Goal: Task Accomplishment & Management: Manage account settings

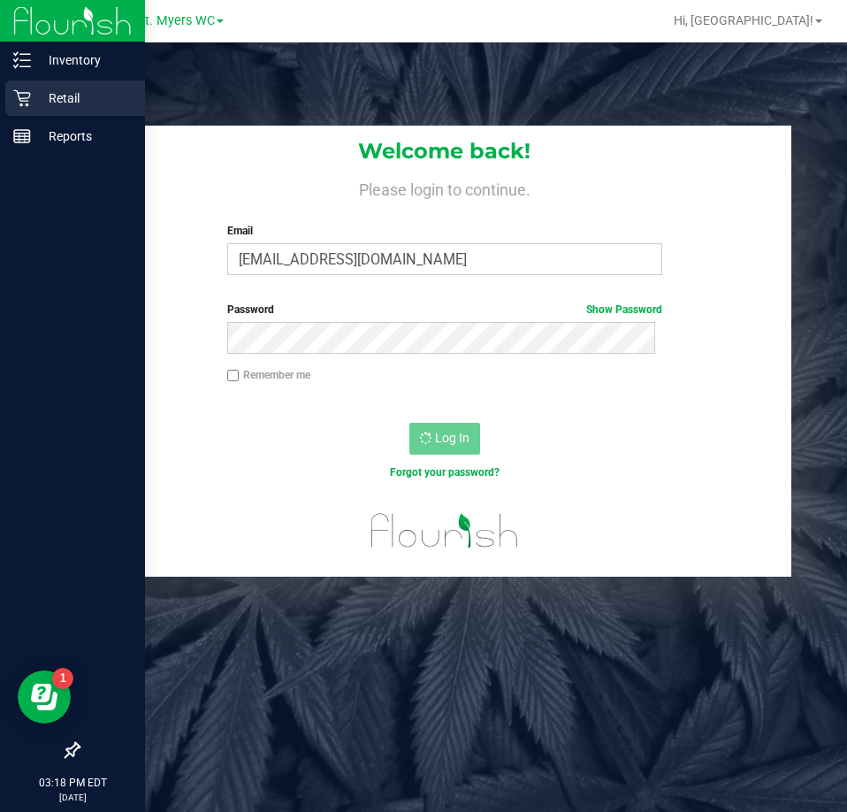
click at [21, 99] on icon at bounding box center [21, 98] width 17 height 17
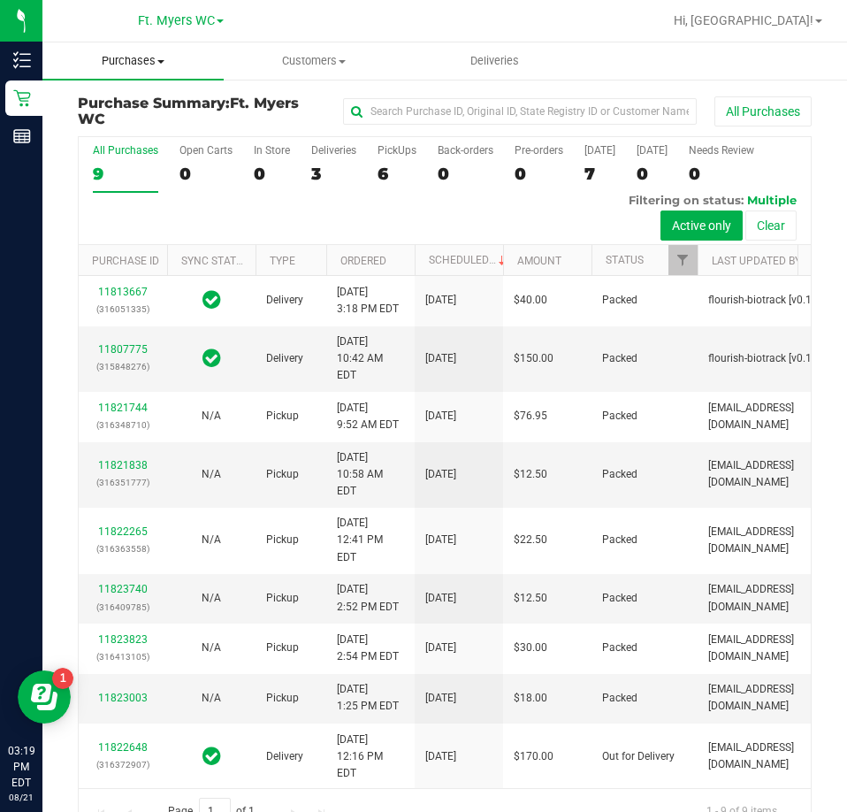
click at [152, 71] on uib-tab-heading "Purchases Summary of purchases Fulfillment All purchases" at bounding box center [132, 60] width 181 height 37
click at [114, 126] on span "Fulfillment" at bounding box center [97, 127] width 110 height 15
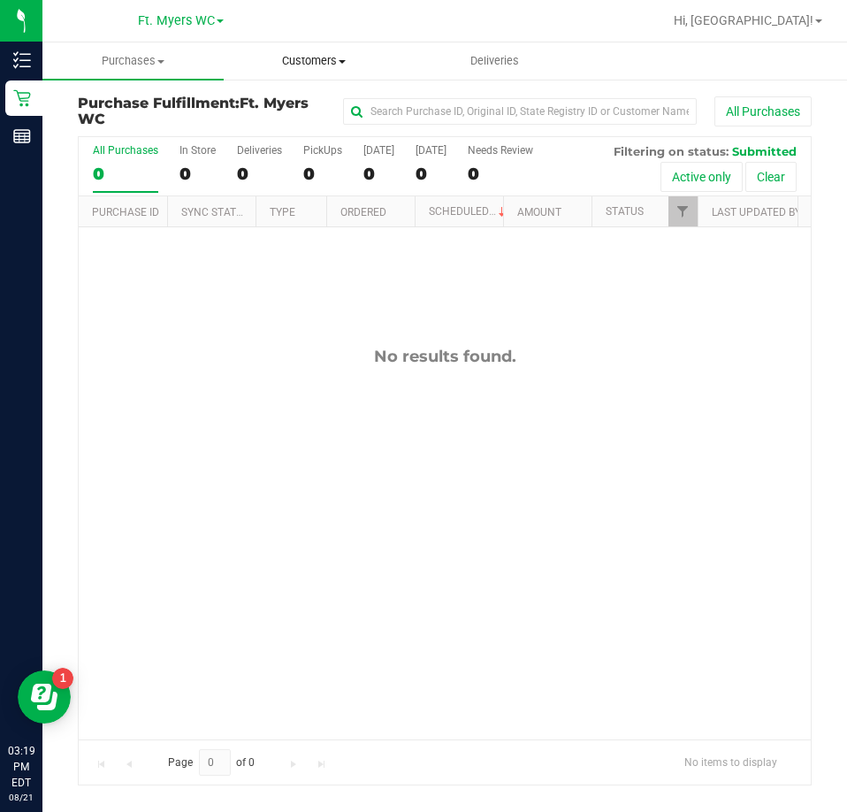
click at [323, 68] on span "Customers" at bounding box center [314, 61] width 179 height 16
click at [315, 62] on span "Customers" at bounding box center [314, 61] width 181 height 16
click at [178, 76] on uib-tab-heading "Purchases Summary of purchases Fulfillment All purchases" at bounding box center [132, 60] width 179 height 35
click at [145, 58] on span "Purchases" at bounding box center [132, 61] width 181 height 16
click at [110, 70] on uib-tab-heading "Purchases Summary of purchases Fulfillment All purchases" at bounding box center [132, 60] width 181 height 37
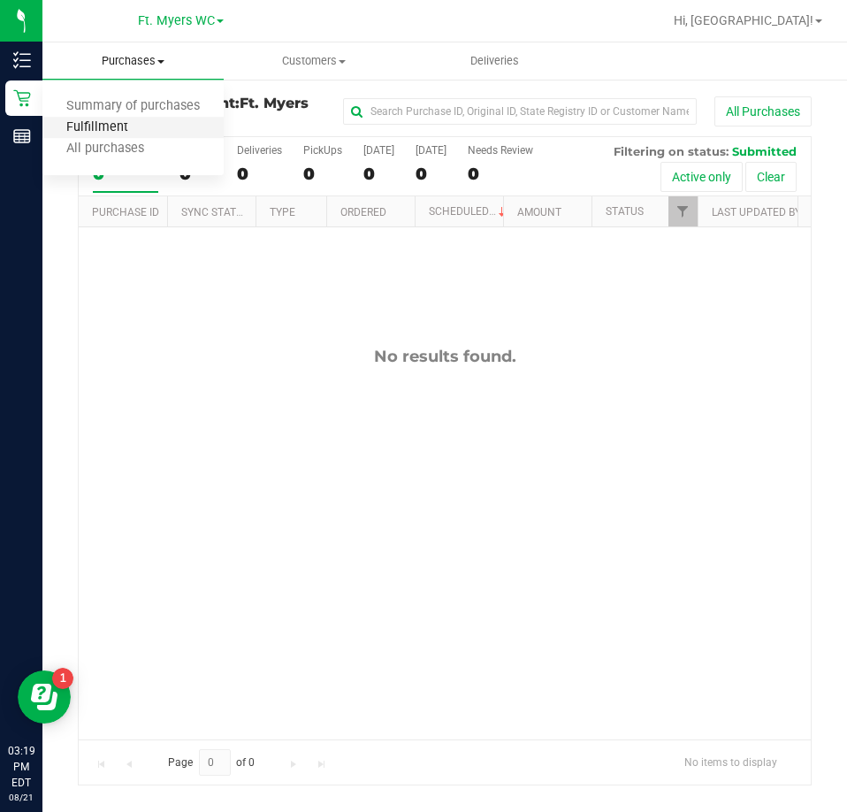
click at [101, 124] on span "Fulfillment" at bounding box center [97, 127] width 110 height 15
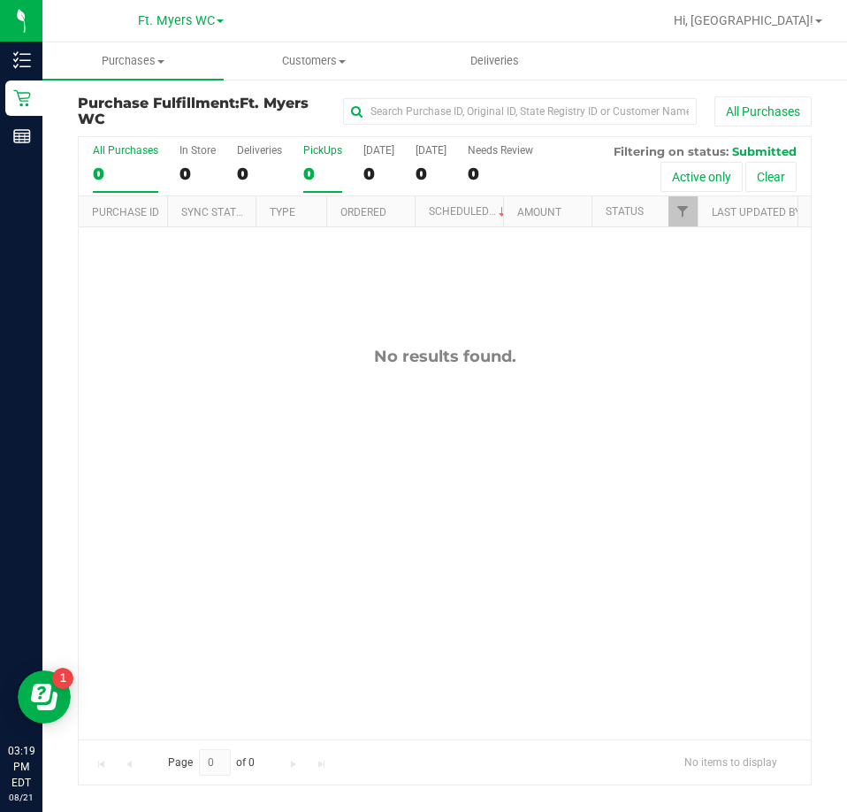
click at [322, 161] on label "PickUps 0" at bounding box center [322, 168] width 39 height 49
click at [0, 0] on input "PickUps 0" at bounding box center [0, 0] width 0 height 0
click at [320, 151] on div "PickUps" at bounding box center [322, 150] width 39 height 12
click at [0, 0] on input "PickUps 0" at bounding box center [0, 0] width 0 height 0
click at [263, 531] on div "No results found." at bounding box center [445, 542] width 732 height 630
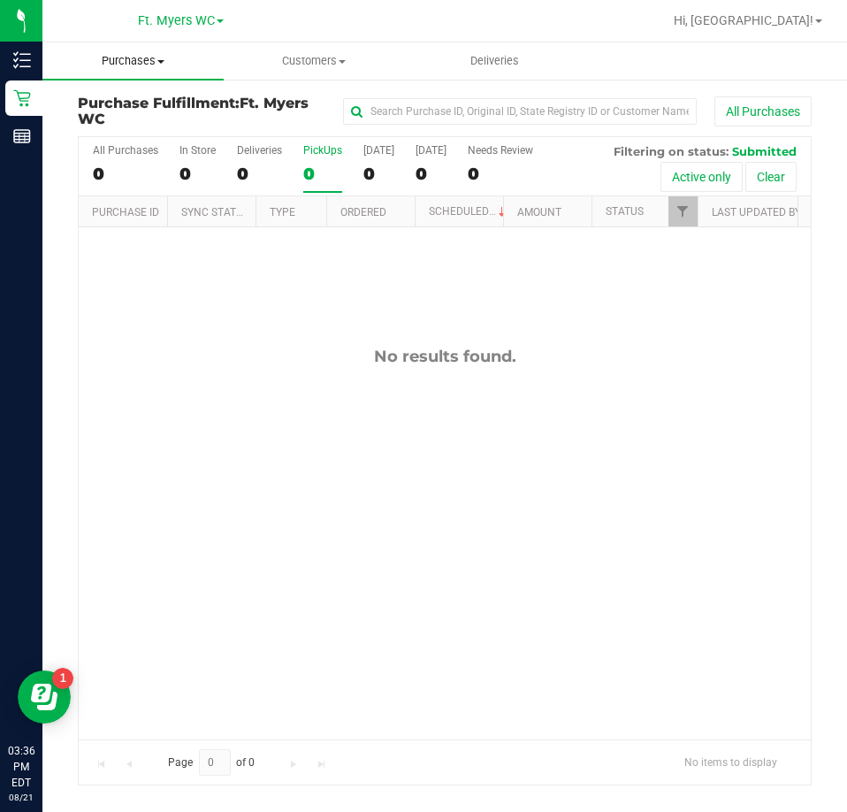
click at [141, 61] on span "Purchases" at bounding box center [132, 61] width 181 height 16
click at [101, 128] on span "Fulfillment" at bounding box center [97, 127] width 110 height 15
click at [224, 550] on div "No results found." at bounding box center [445, 542] width 732 height 630
click at [272, 509] on div "No results found." at bounding box center [445, 542] width 732 height 630
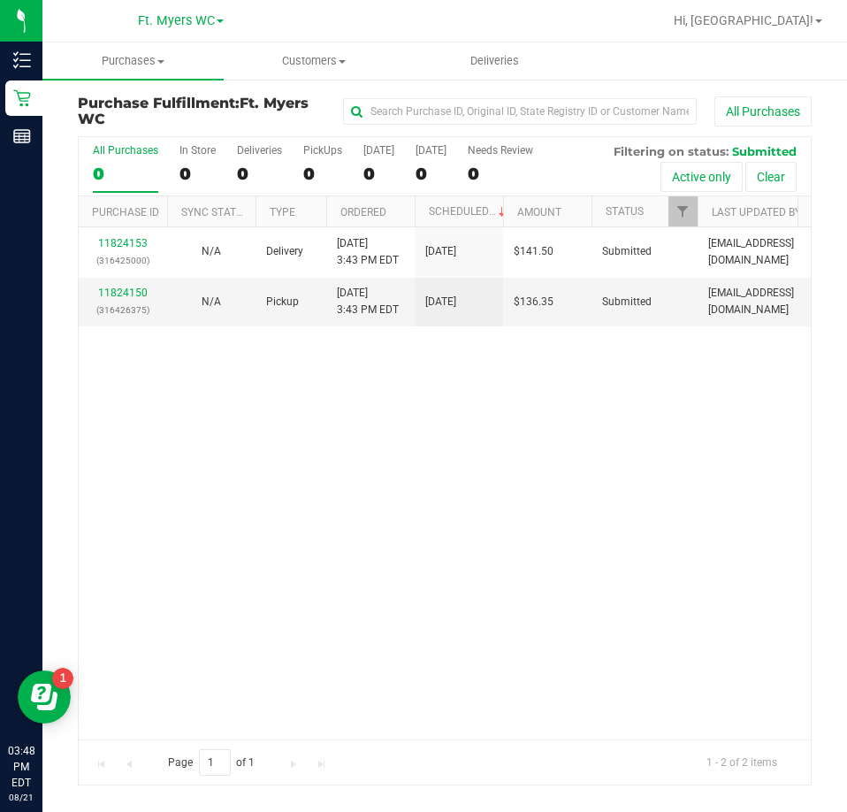
click at [425, 578] on div "11824153 (316425000) N/A Delivery 8/21/2025 3:43 PM EDT 8/23/2025 $141.50 Submi…" at bounding box center [445, 482] width 732 height 511
click at [364, 561] on div "11824153 (316425000) N/A Delivery 8/21/2025 3:43 PM EDT 8/23/2025 $141.50 Submi…" at bounding box center [445, 482] width 732 height 511
click at [486, 513] on div "11824153 (316425000) N/A Delivery 8/21/2025 3:43 PM EDT 8/23/2025 $141.50 Submi…" at bounding box center [445, 482] width 732 height 511
click at [424, 569] on div "11824153 (316425000) N/A Delivery 8/21/2025 3:43 PM EDT 8/23/2025 $141.50 Submi…" at bounding box center [445, 482] width 732 height 511
click at [312, 164] on div "0" at bounding box center [322, 174] width 39 height 20
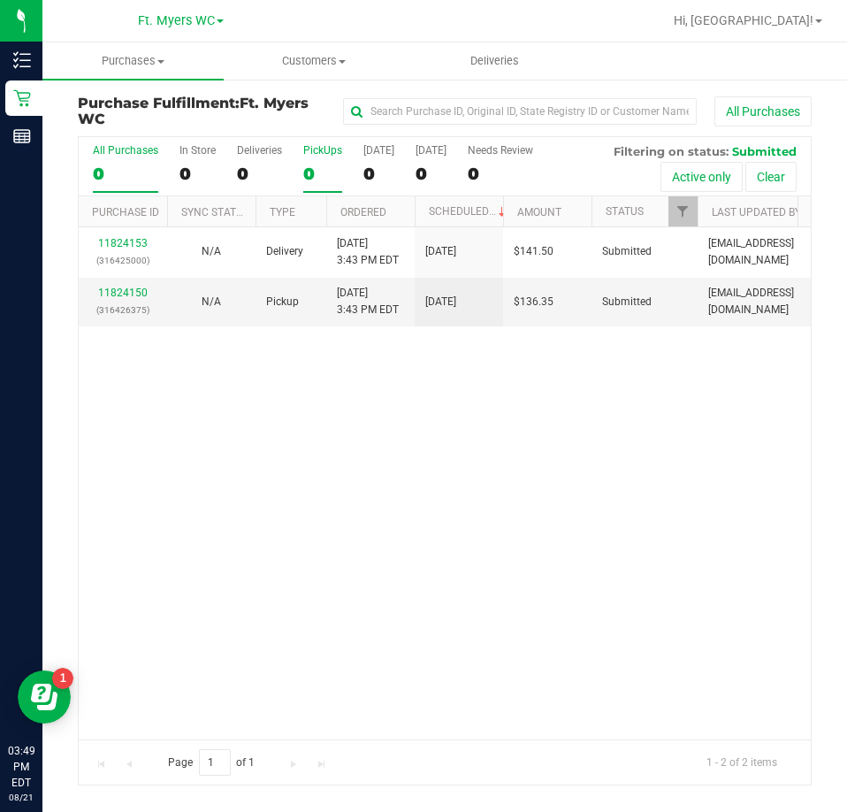
click at [0, 0] on input "PickUps 0" at bounding box center [0, 0] width 0 height 0
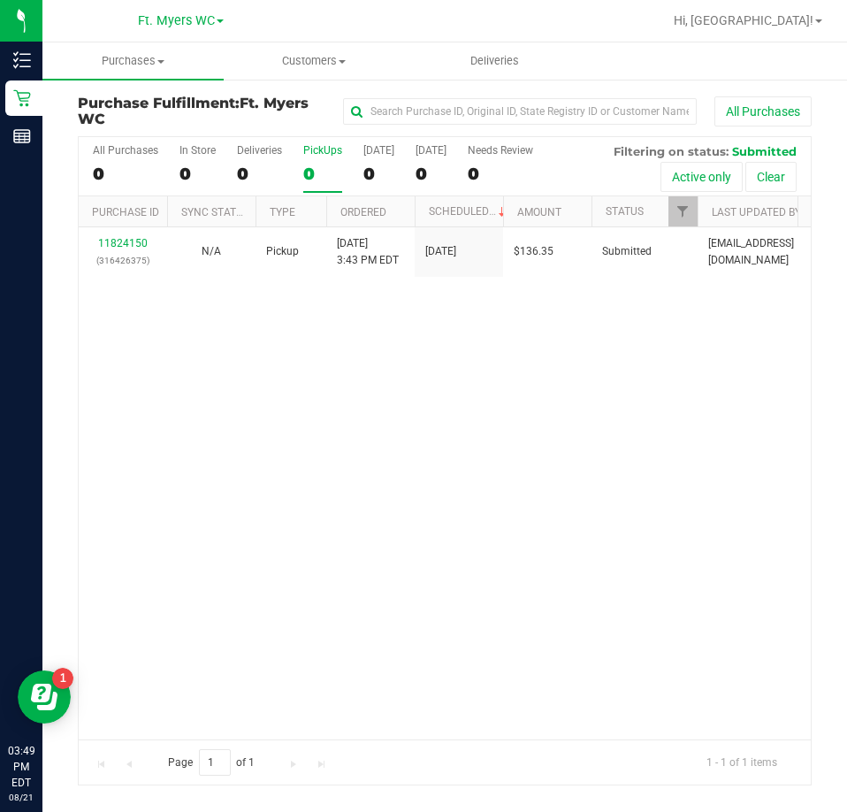
click at [312, 164] on div "0" at bounding box center [322, 174] width 39 height 20
click at [0, 0] on input "PickUps 0" at bounding box center [0, 0] width 0 height 0
click at [250, 557] on div "11824150 (316426375) N/A Pickup 8/21/2025 3:43 PM EDT 8/21/2025 $136.35 Submitt…" at bounding box center [445, 482] width 732 height 511
click at [340, 146] on div "PickUps" at bounding box center [322, 150] width 39 height 12
click at [0, 0] on input "PickUps 1" at bounding box center [0, 0] width 0 height 0
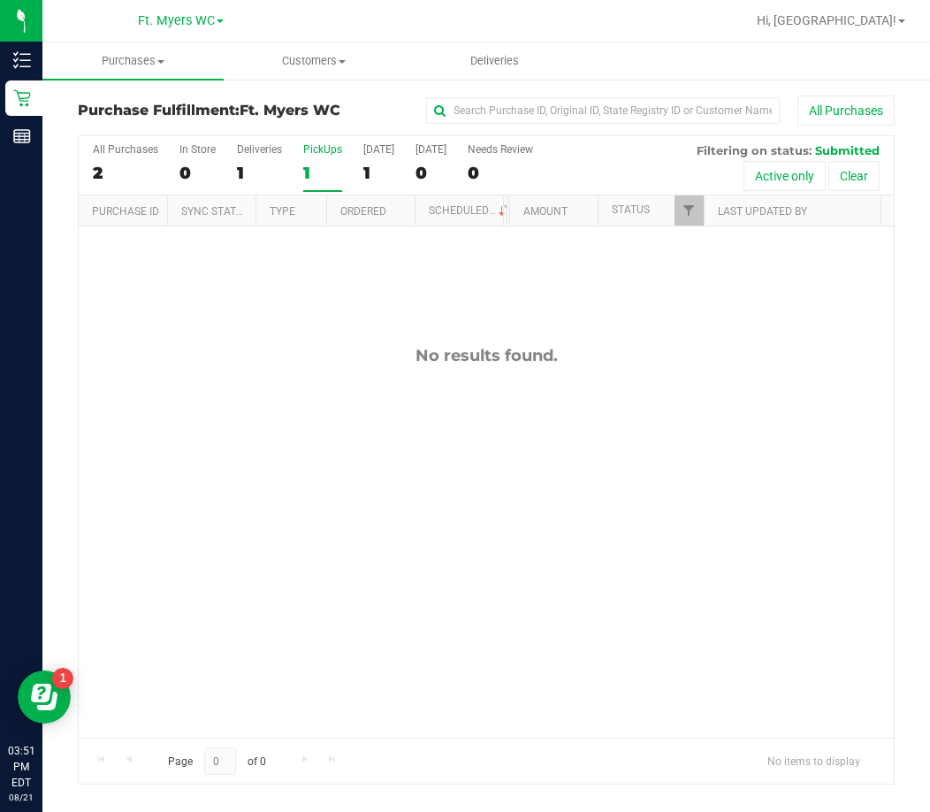
click at [356, 497] on div "No results found." at bounding box center [486, 541] width 815 height 630
click at [313, 153] on div "PickUps" at bounding box center [322, 149] width 39 height 12
click at [0, 0] on input "PickUps 1" at bounding box center [0, 0] width 0 height 0
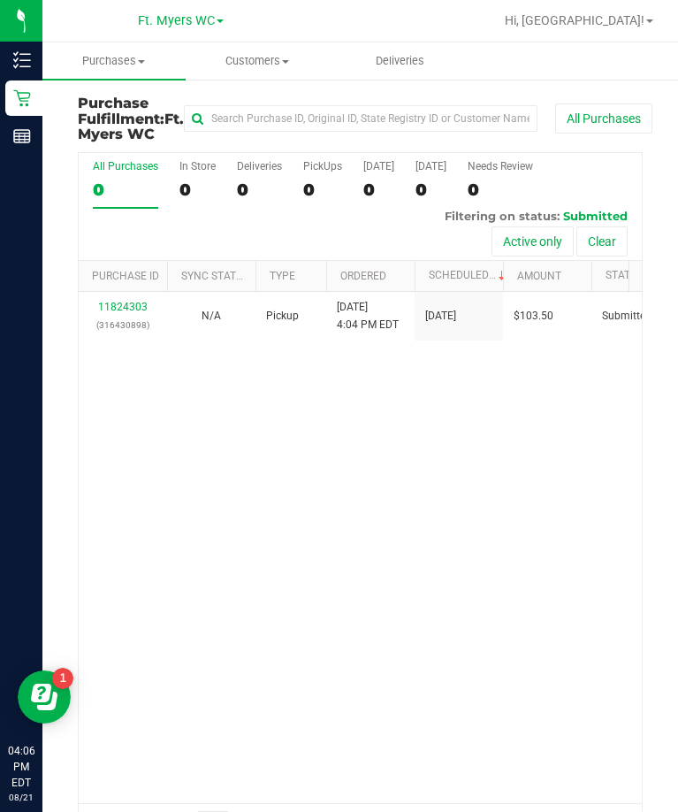
click at [493, 532] on div "11824303 (316430898) N/A Pickup 8/21/2025 4:04 PM EDT 8/21/2025 $103.50 Submitt…" at bounding box center [360, 547] width 563 height 511
click at [233, 55] on span "Customers" at bounding box center [257, 61] width 141 height 16
click at [210, 487] on div "11824303 (316430898) N/A Pickup 8/21/2025 4:04 PM EDT 8/21/2025 $103.50 Submitt…" at bounding box center [360, 547] width 563 height 511
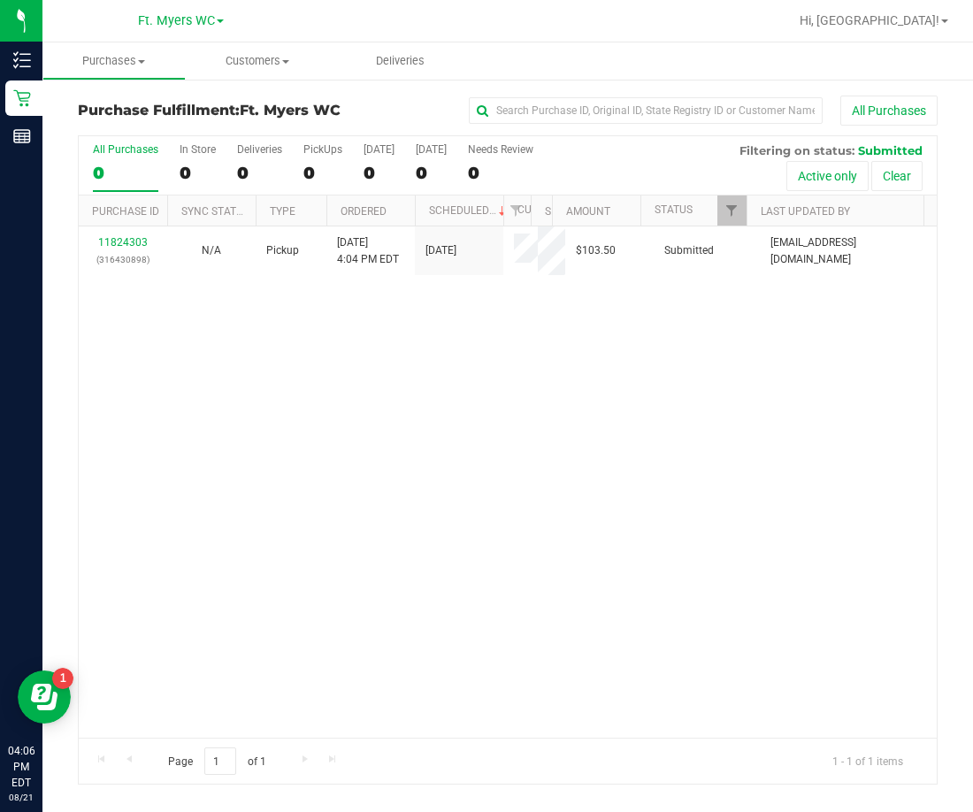
click at [282, 470] on div "11824303 (316430898) N/A Pickup 8/21/2025 4:04 PM EDT 8/21/2025 $103.50 Submitt…" at bounding box center [508, 481] width 858 height 511
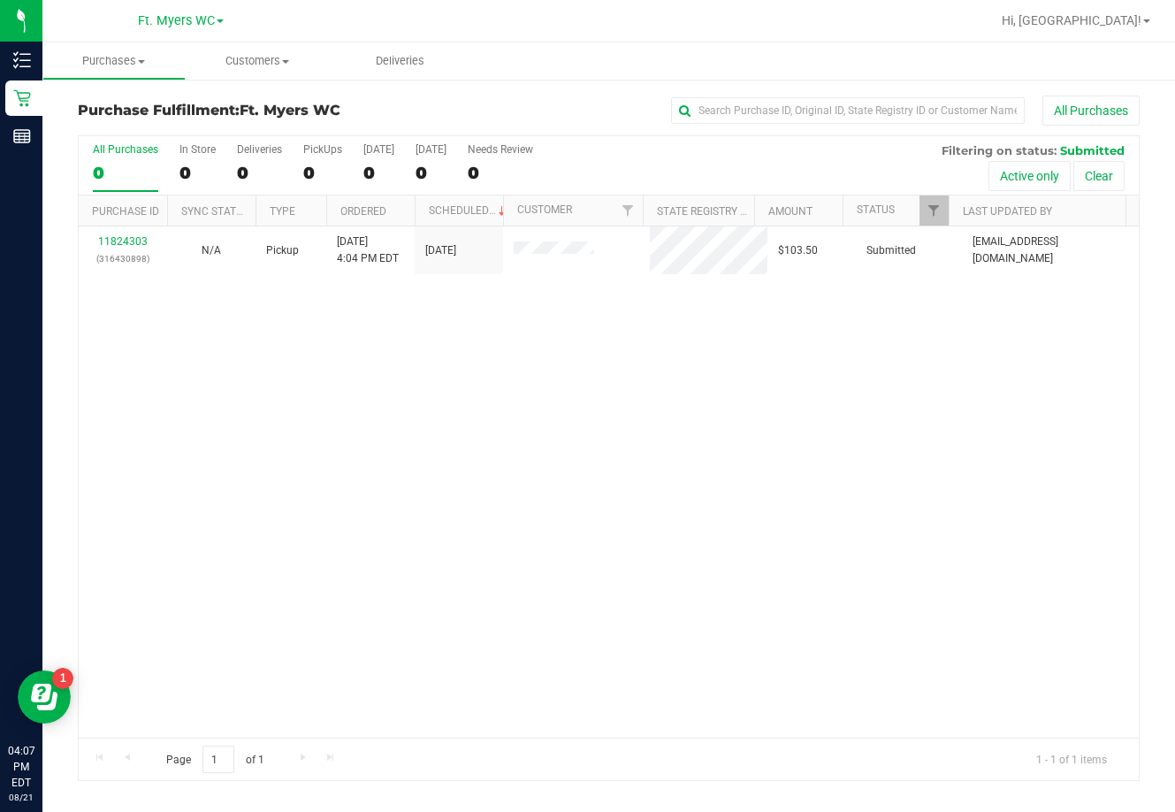
click at [463, 416] on div "11824303 (316430898) N/A Pickup 8/21/2025 4:04 PM EDT 8/21/2025 $103.50 Submitt…" at bounding box center [609, 481] width 1060 height 511
click at [67, 59] on span "Purchases" at bounding box center [113, 61] width 141 height 16
click at [88, 136] on li "Fulfillment" at bounding box center [132, 128] width 181 height 21
click at [515, 287] on div "11824303 (316430898) N/A Pickup 8/21/2025 4:04 PM EDT 8/21/2025 $103.50 Submitt…" at bounding box center [609, 481] width 1060 height 511
click at [317, 149] on div "PickUps" at bounding box center [322, 149] width 39 height 12
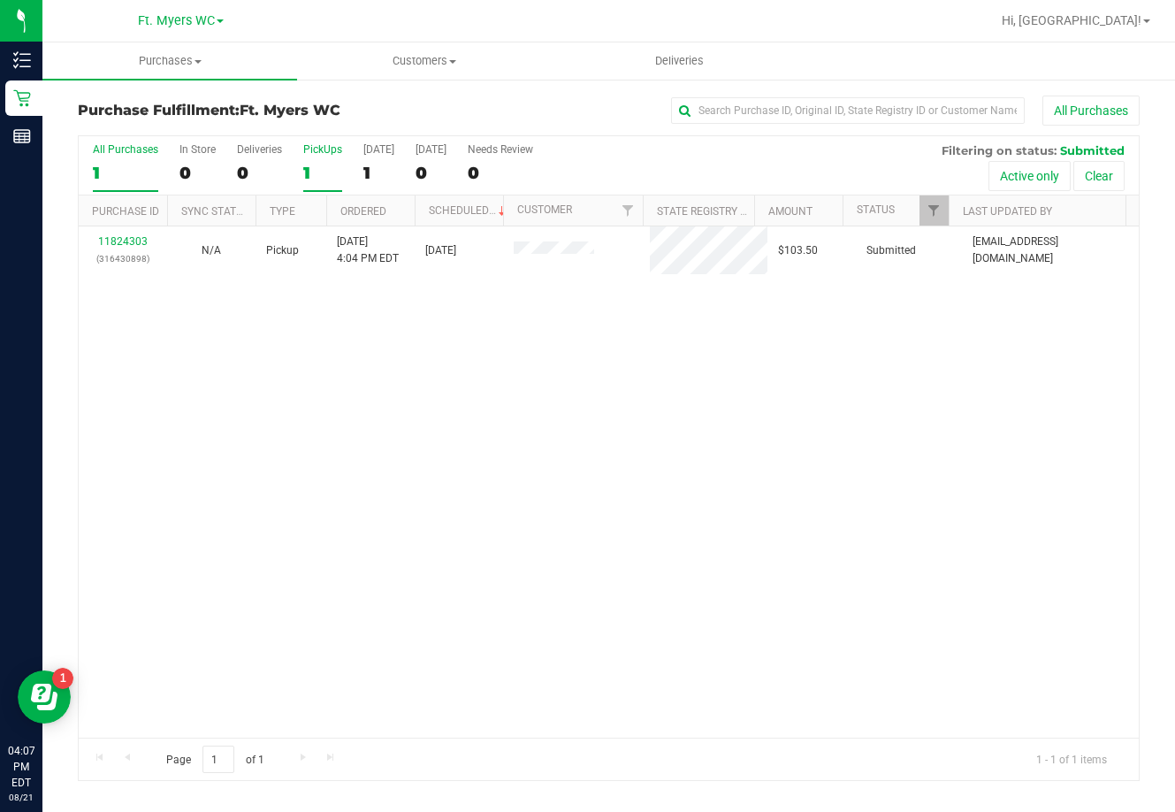
click at [0, 0] on input "PickUps 1" at bounding box center [0, 0] width 0 height 0
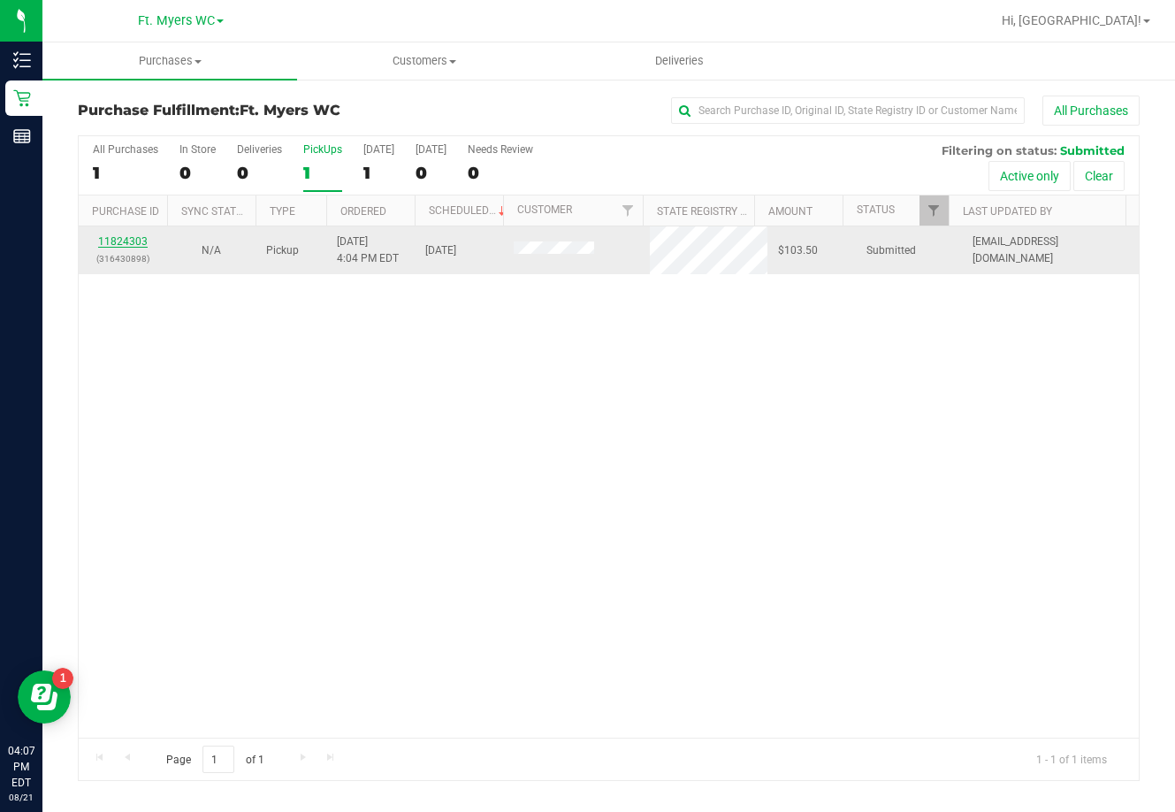
click at [137, 243] on link "11824303" at bounding box center [123, 241] width 50 height 12
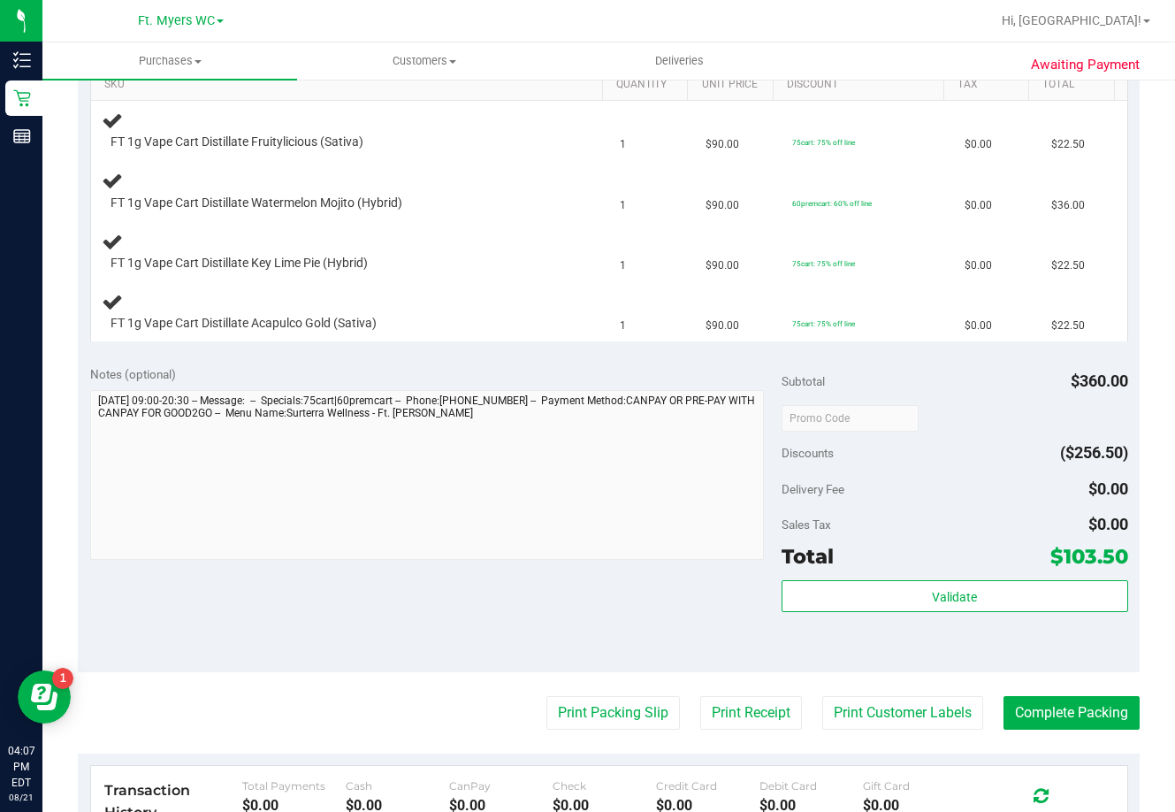
scroll to position [531, 0]
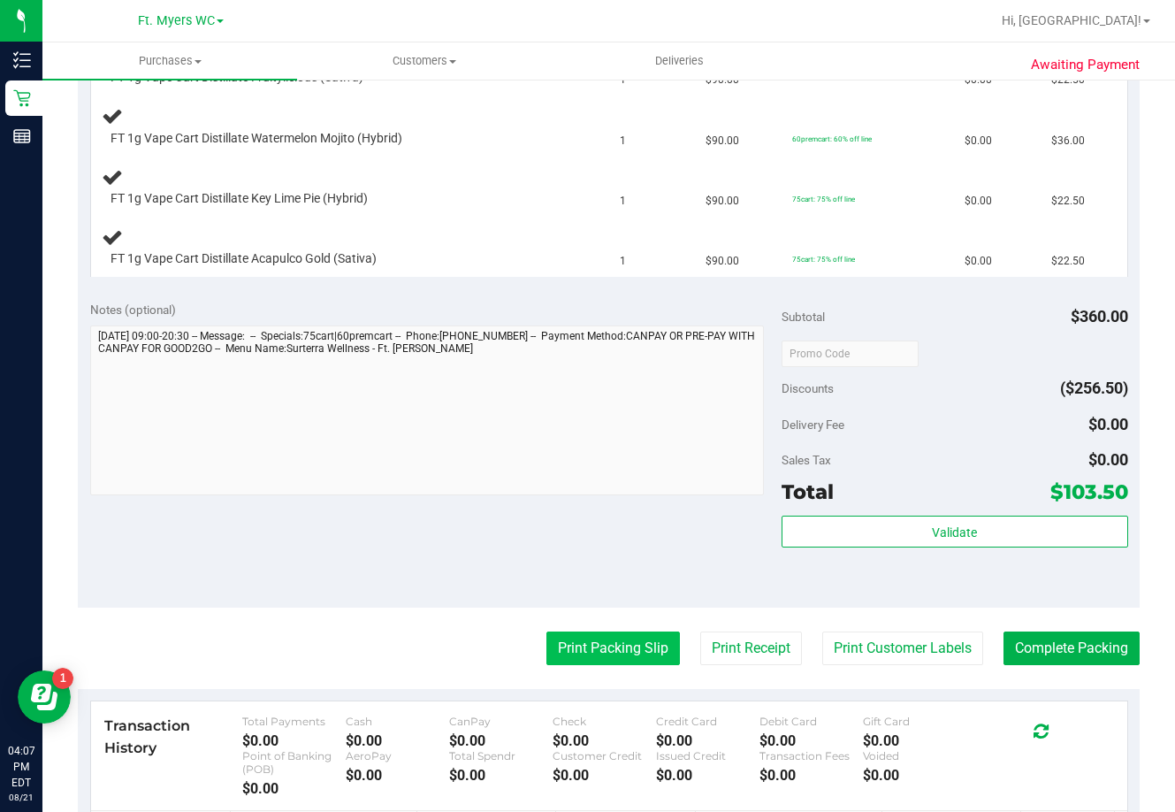
click at [572, 653] on button "Print Packing Slip" at bounding box center [613, 648] width 134 height 34
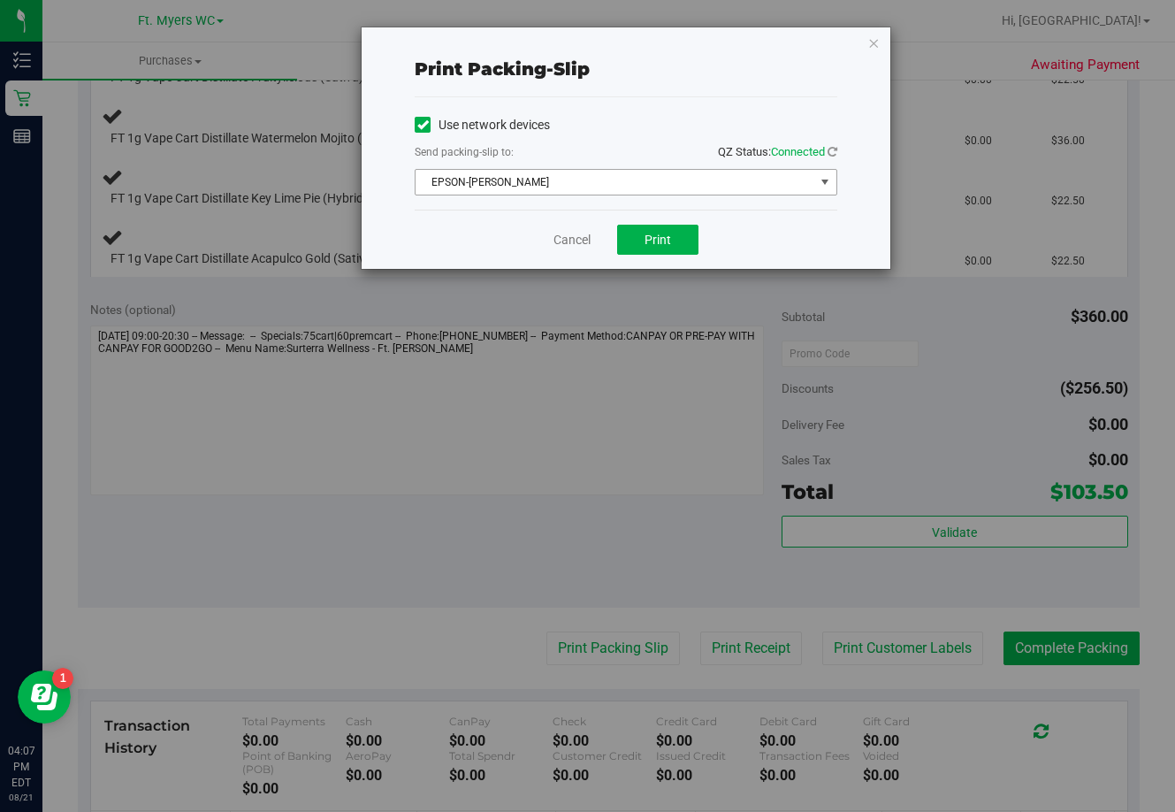
click at [508, 188] on span "EPSON-BEN-KING" at bounding box center [615, 182] width 399 height 25
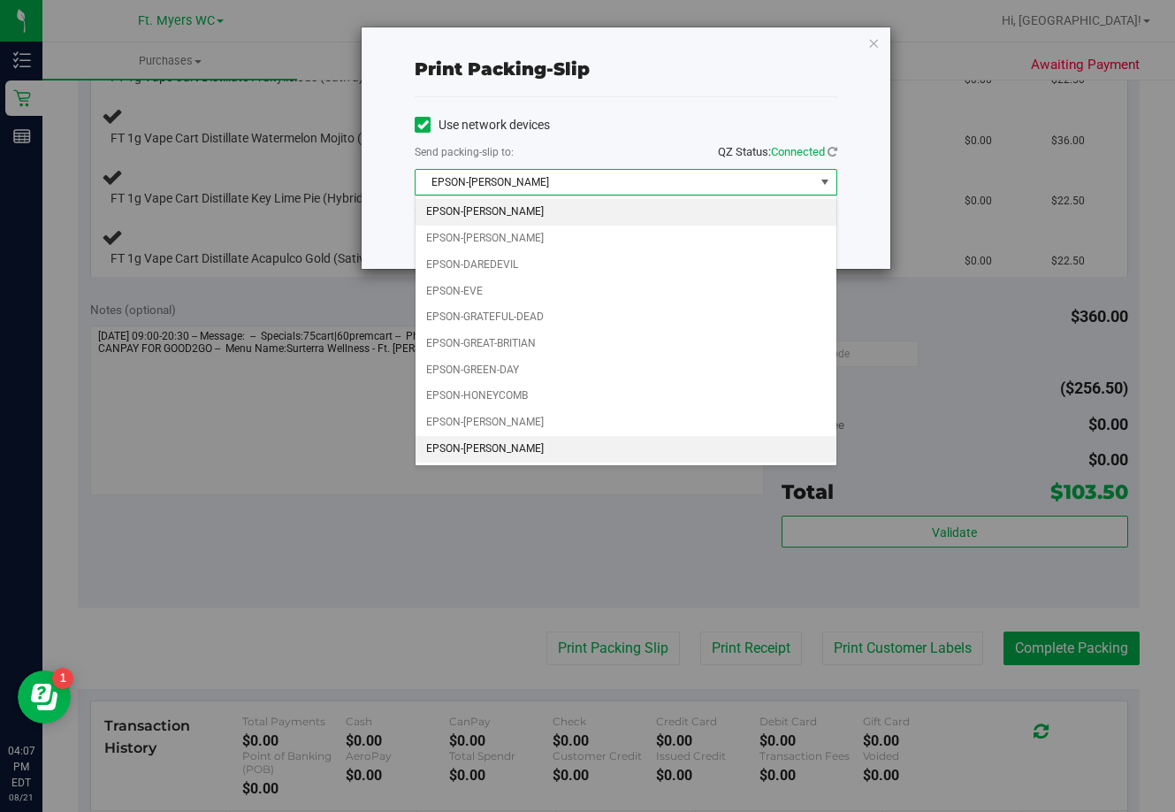
click at [505, 448] on li "EPSON-KEITH-WHITLEY" at bounding box center [626, 449] width 421 height 27
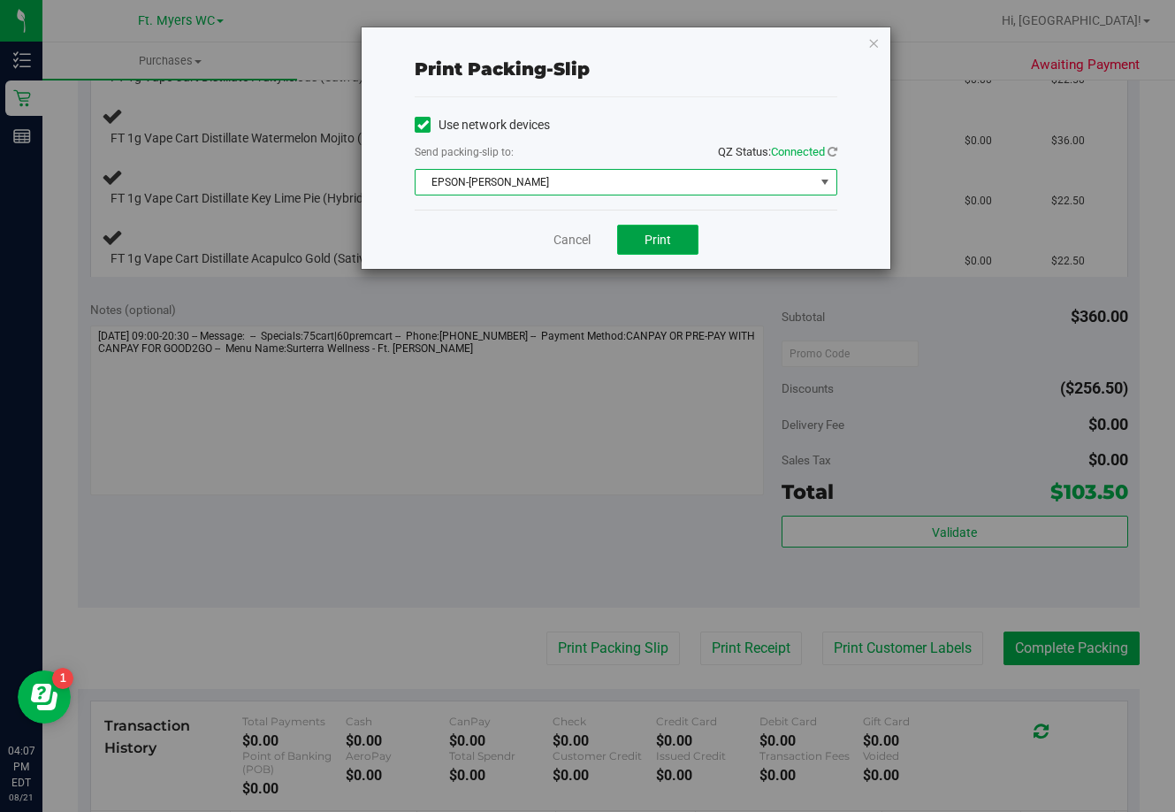
click at [654, 240] on span "Print" at bounding box center [658, 240] width 27 height 14
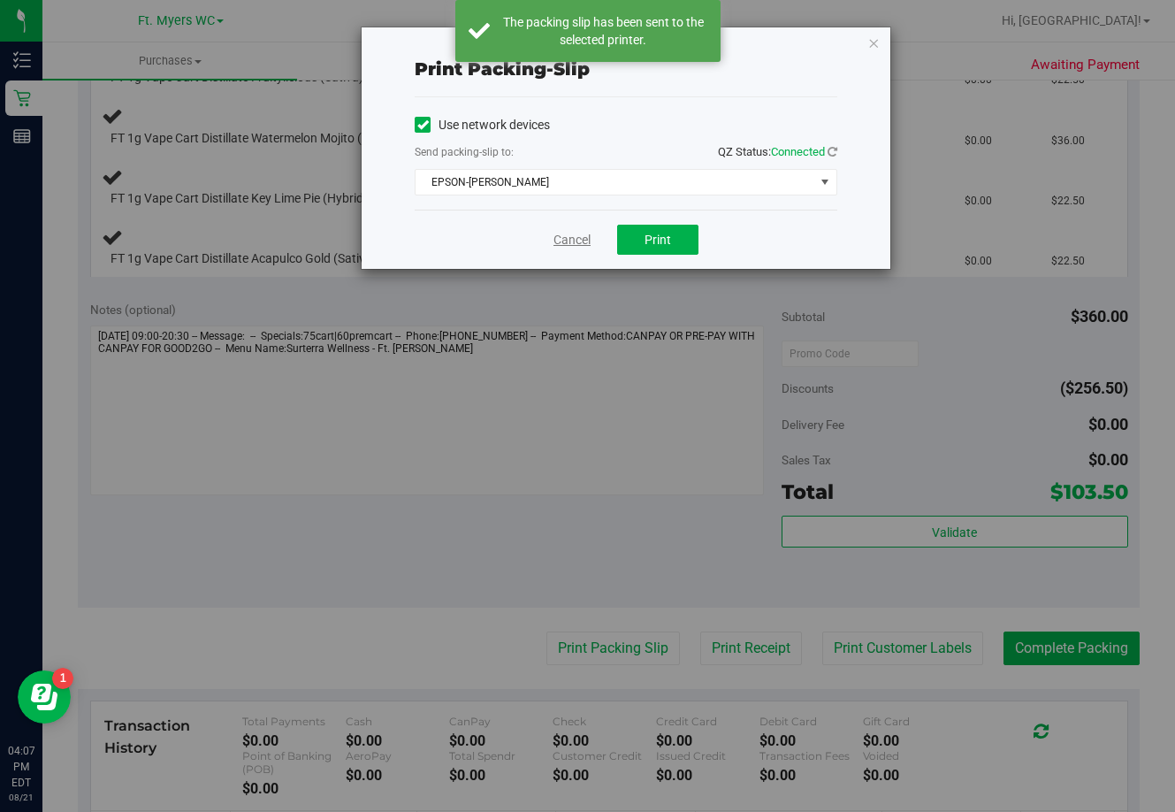
click at [580, 238] on link "Cancel" at bounding box center [571, 240] width 37 height 19
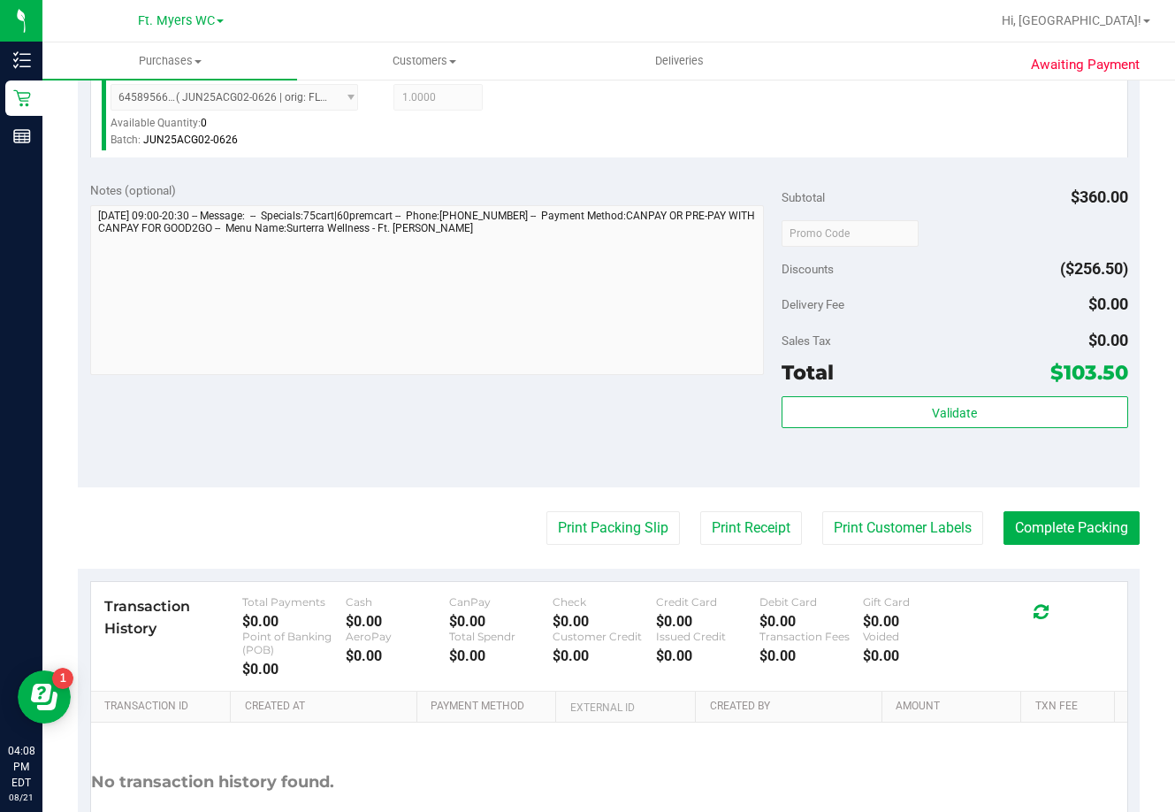
scroll to position [1050, 0]
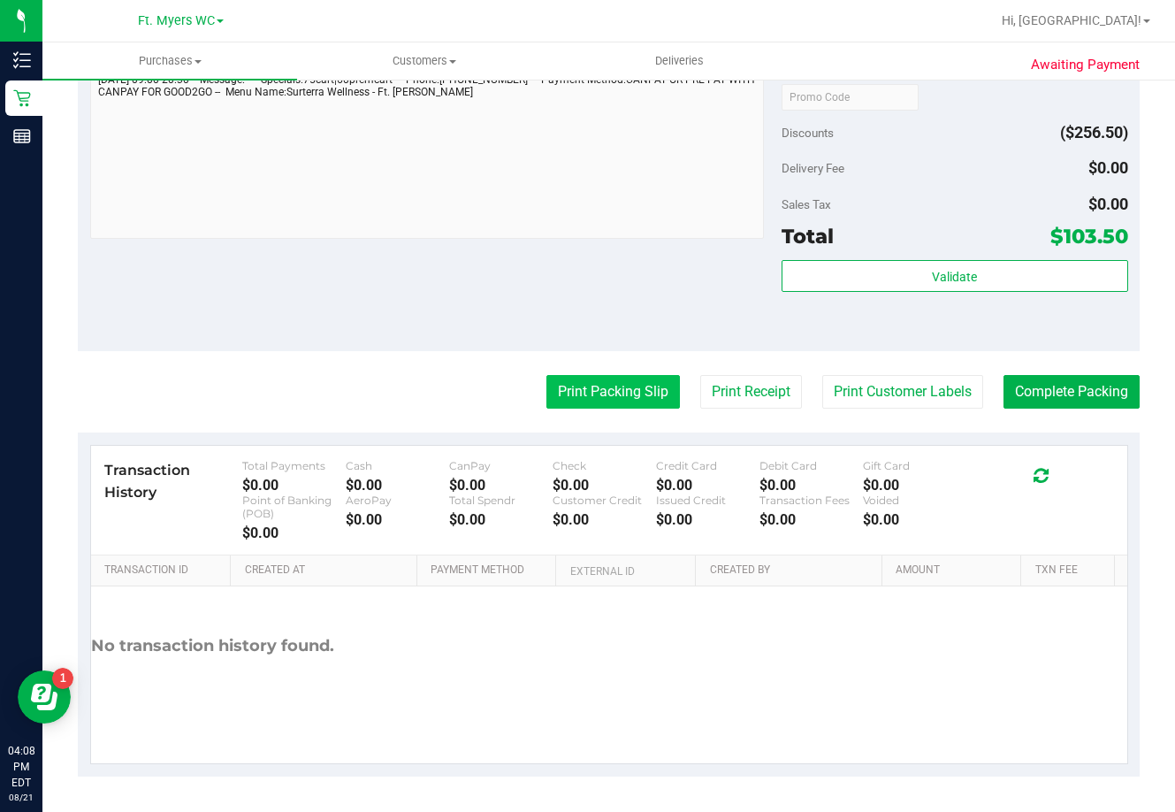
click at [630, 392] on button "Print Packing Slip" at bounding box center [613, 392] width 134 height 34
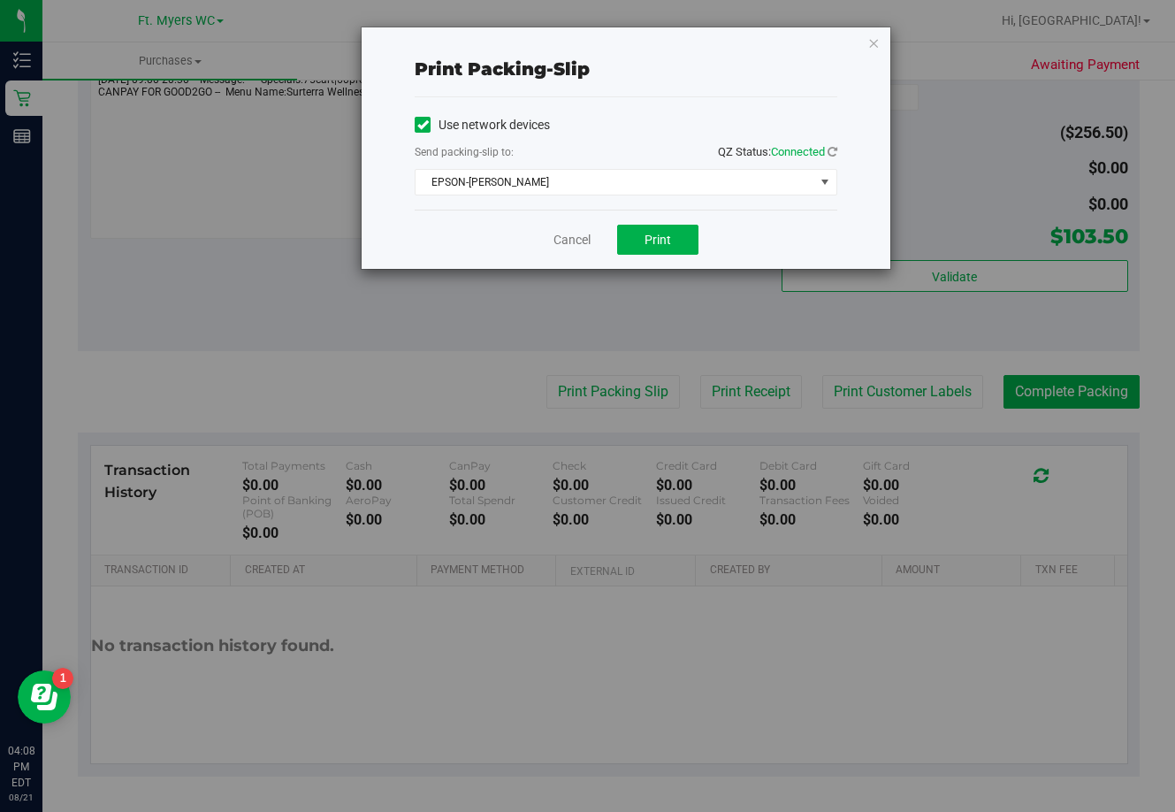
click at [630, 223] on div "Cancel Print" at bounding box center [626, 239] width 423 height 59
click at [645, 243] on span "Print" at bounding box center [658, 240] width 27 height 14
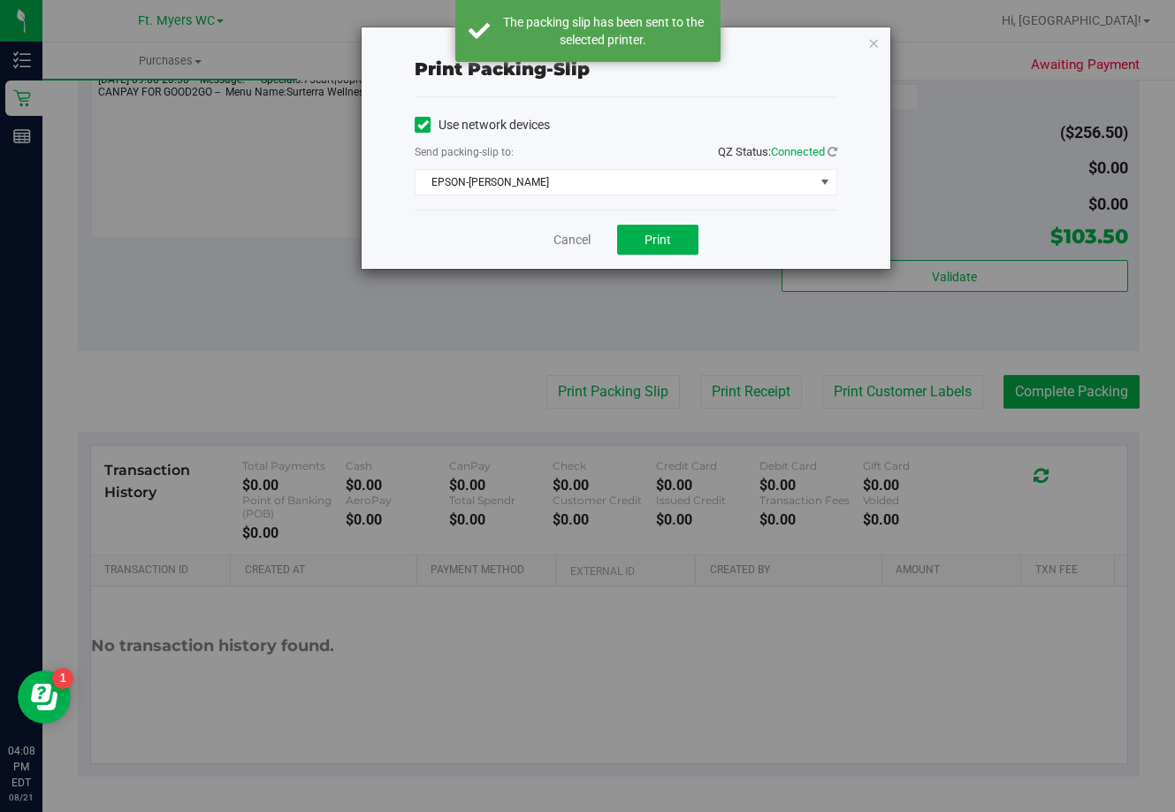
click at [677, 395] on div "Print packing-slip Use network devices Send packing-slip to: QZ Status: Connect…" at bounding box center [594, 406] width 1188 height 812
click at [569, 238] on link "Cancel" at bounding box center [571, 240] width 37 height 19
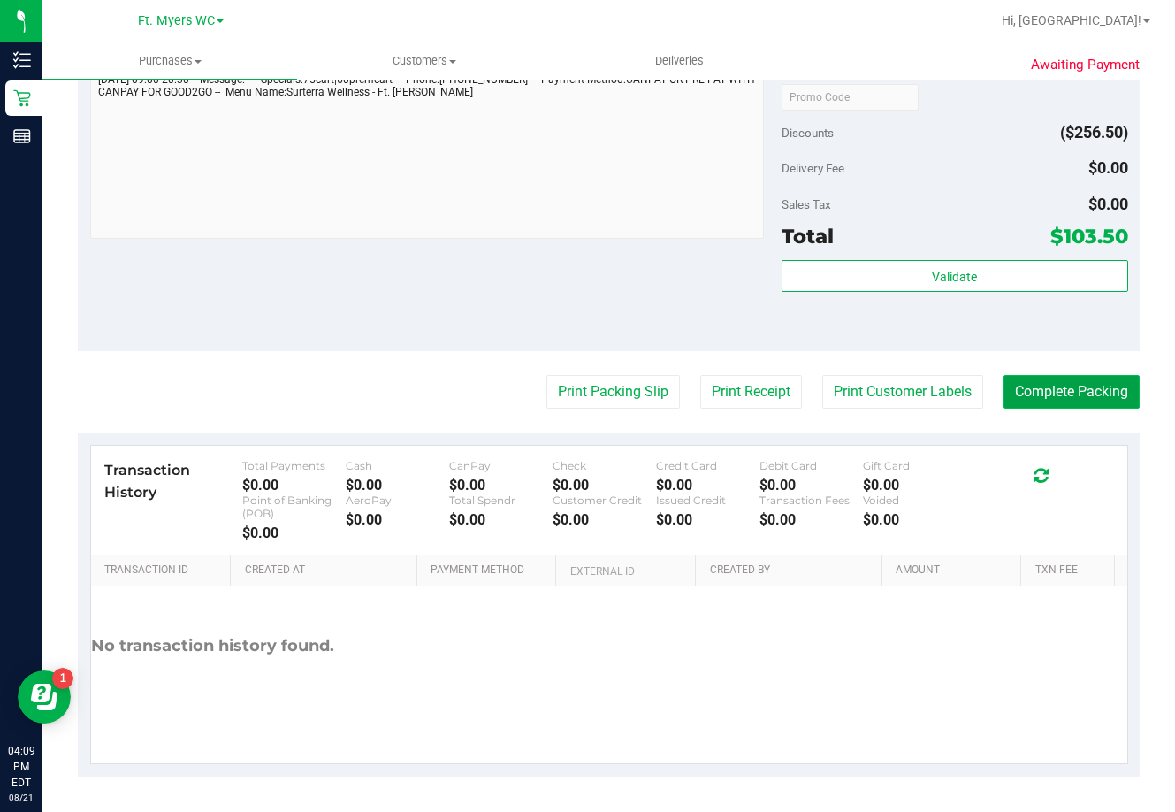
click at [677, 398] on button "Complete Packing" at bounding box center [1072, 392] width 136 height 34
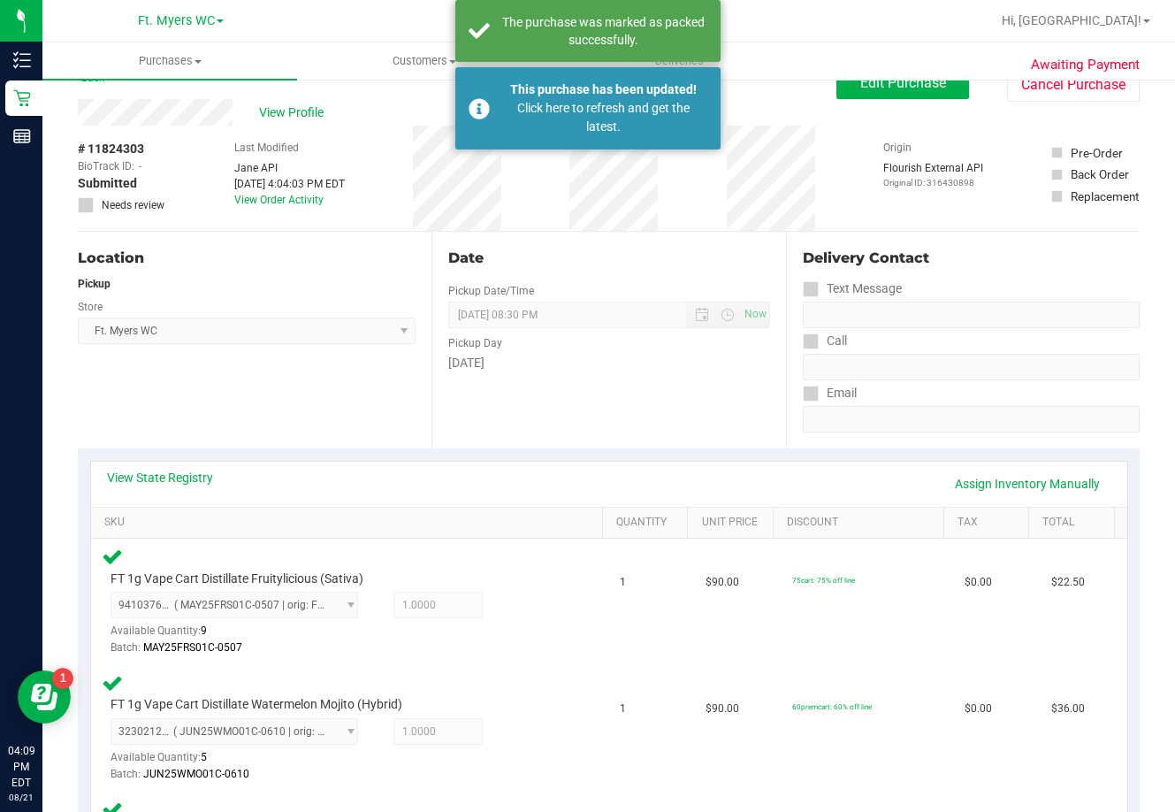
scroll to position [57, 0]
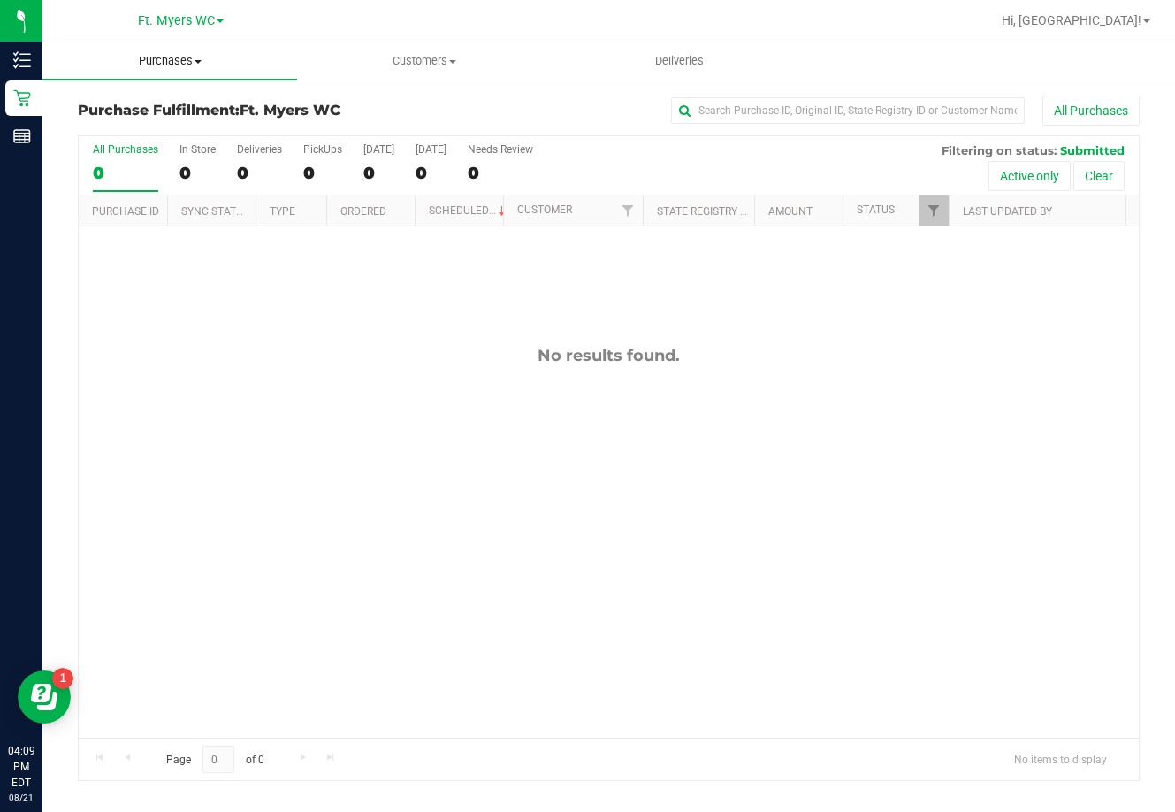
click at [169, 66] on span "Purchases" at bounding box center [169, 61] width 255 height 16
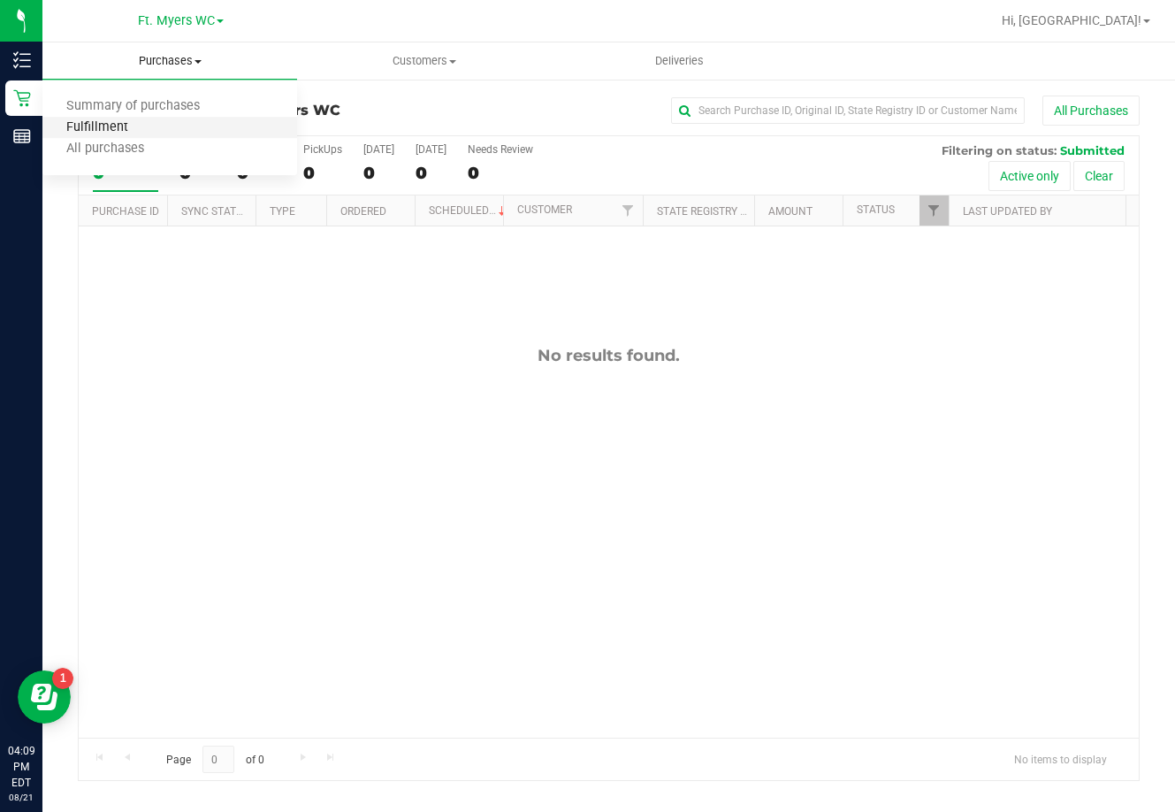
click at [149, 129] on span "Fulfillment" at bounding box center [97, 127] width 110 height 15
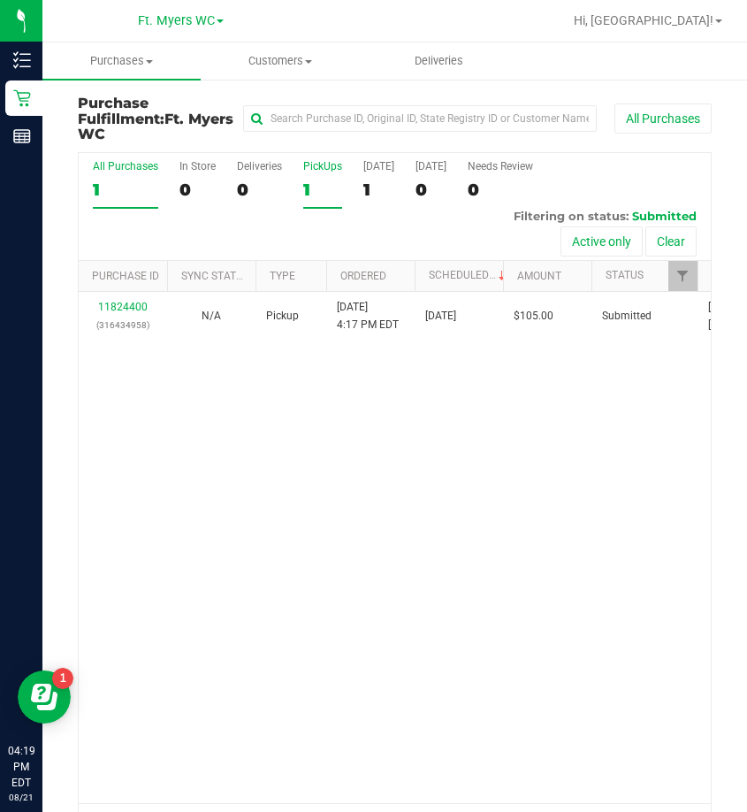
click at [317, 174] on label "PickUps 1" at bounding box center [322, 184] width 39 height 49
click at [0, 0] on input "PickUps 1" at bounding box center [0, 0] width 0 height 0
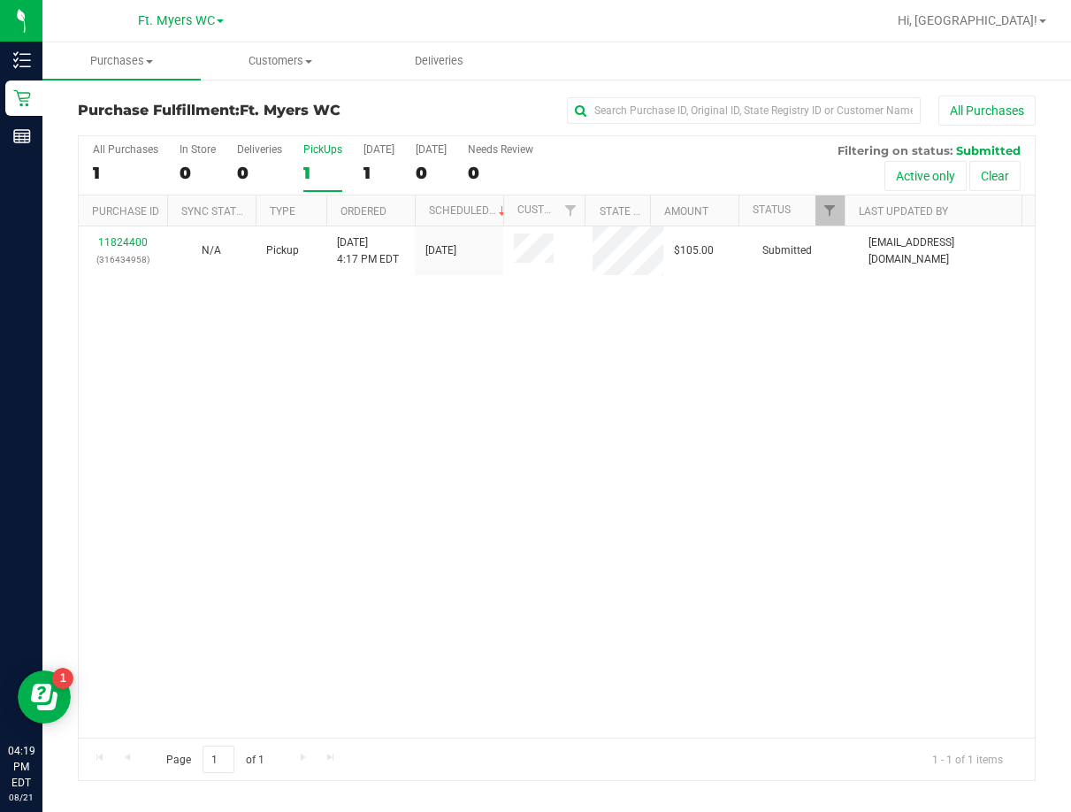
click at [304, 356] on div "11824400 (316434958) N/A Pickup 8/21/2025 4:17 PM EDT 8/21/2025 $105.00 Submitt…" at bounding box center [557, 481] width 956 height 511
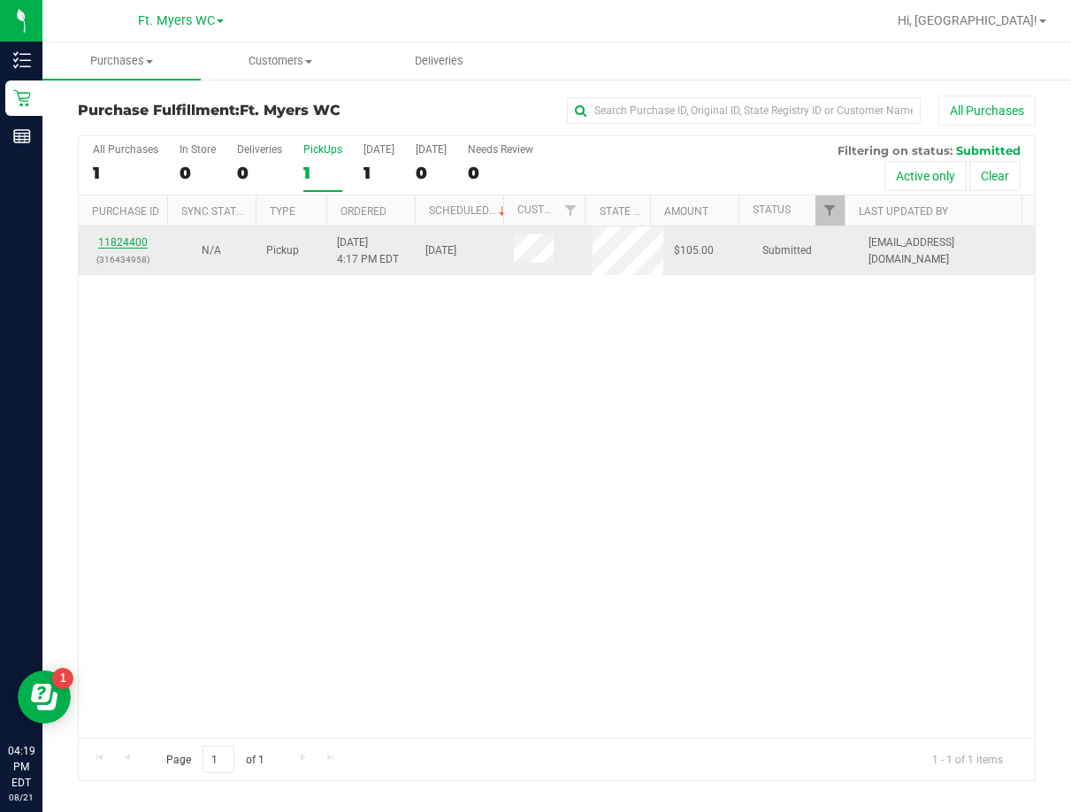
click at [106, 236] on link "11824400" at bounding box center [123, 242] width 50 height 12
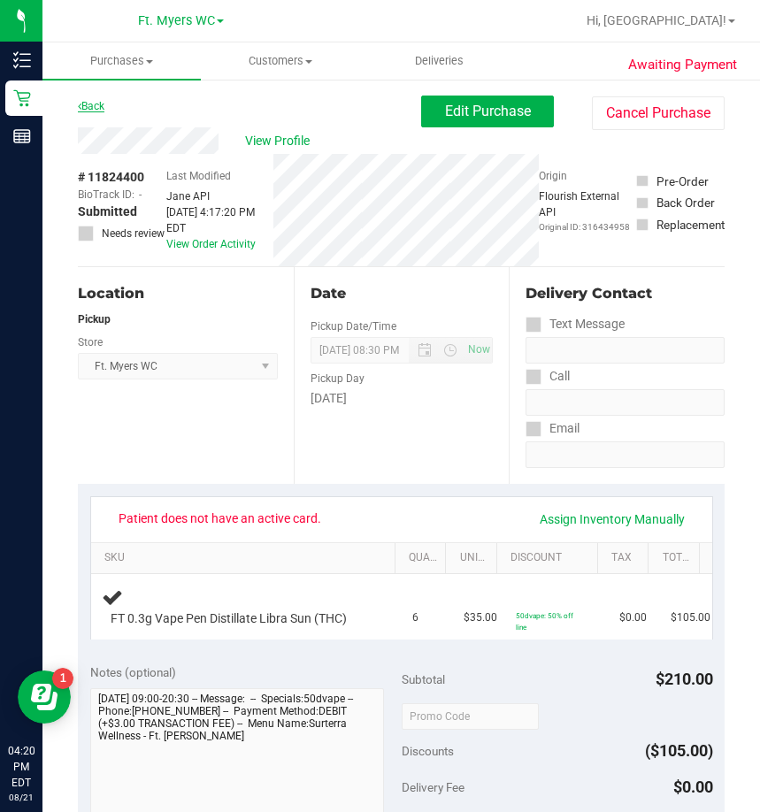
click at [104, 110] on link "Back" at bounding box center [91, 106] width 27 height 12
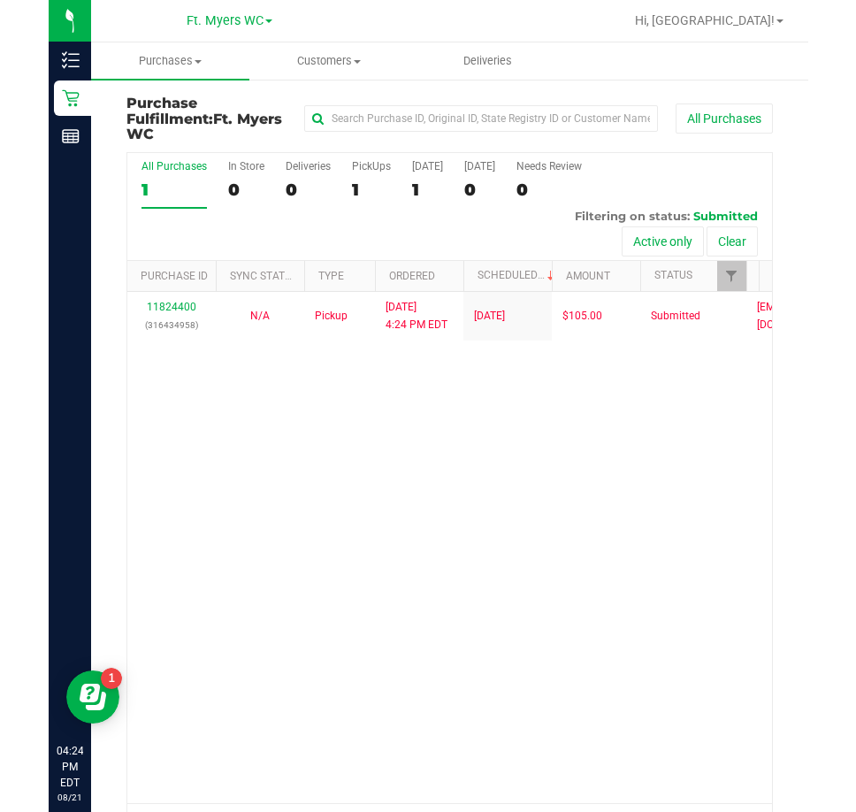
scroll to position [40, 0]
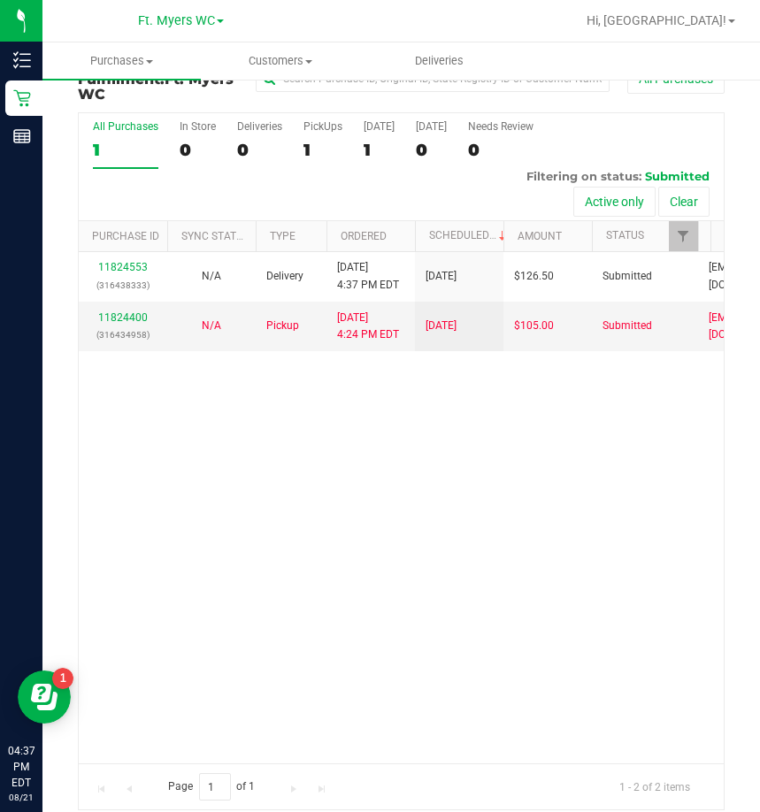
click at [387, 470] on div "11824553 (316438333) N/A Delivery 8/21/2025 4:37 PM EDT 8/23/2025 $126.50 Submi…" at bounding box center [401, 507] width 645 height 511
click at [322, 120] on label "PickUps 1" at bounding box center [322, 144] width 39 height 49
click at [0, 0] on input "PickUps 1" at bounding box center [0, 0] width 0 height 0
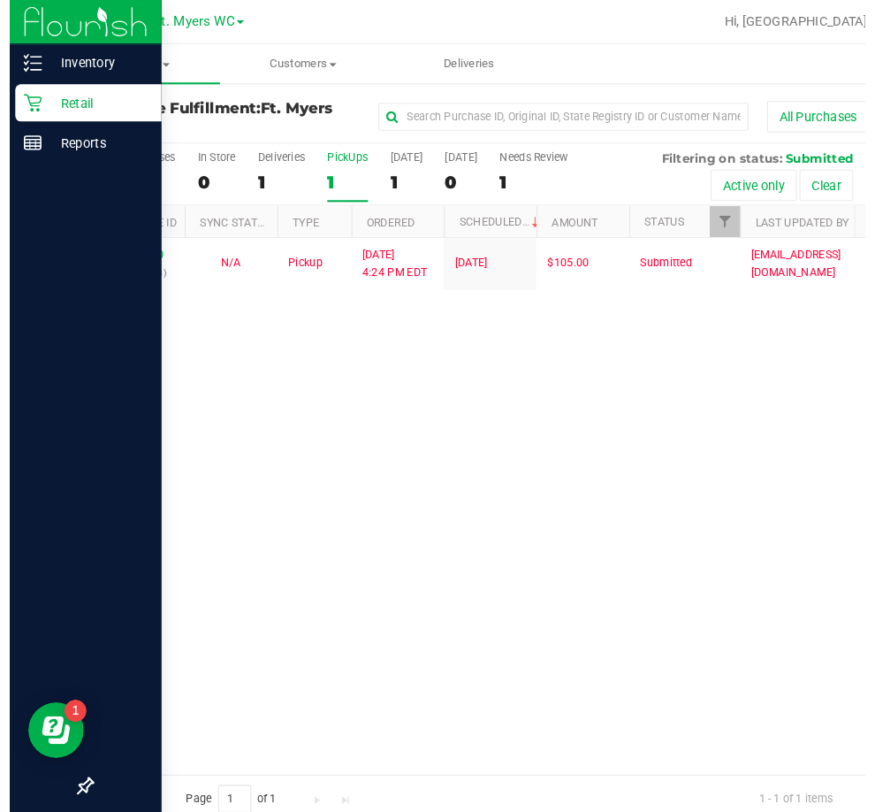
scroll to position [0, 0]
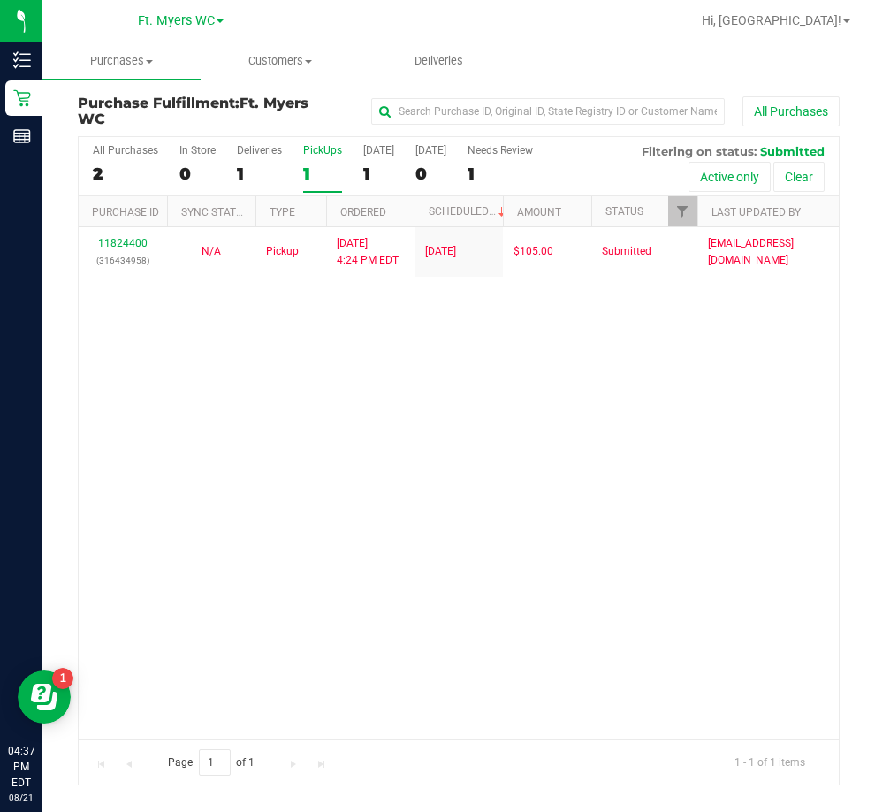
click at [158, 416] on div "11824400 (316434958) N/A Pickup 8/21/2025 4:24 PM EDT 8/21/2025 $105.00 Submitt…" at bounding box center [459, 482] width 760 height 511
click at [343, 424] on div "11824400 (316434958) N/A Pickup 8/21/2025 4:24 PM EDT 8/21/2025 $105.00 Submitt…" at bounding box center [459, 482] width 760 height 511
click at [332, 158] on label "PickUps 1" at bounding box center [322, 168] width 39 height 49
click at [0, 0] on input "PickUps 1" at bounding box center [0, 0] width 0 height 0
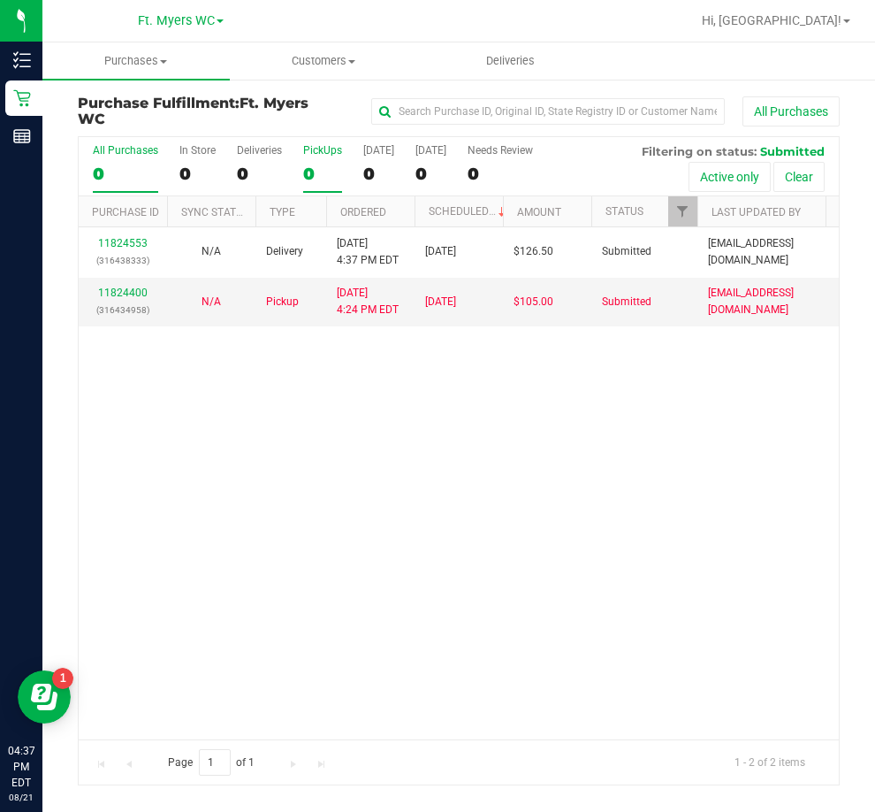
click at [314, 146] on div "PickUps" at bounding box center [322, 150] width 39 height 12
click at [0, 0] on input "PickUps 0" at bounding box center [0, 0] width 0 height 0
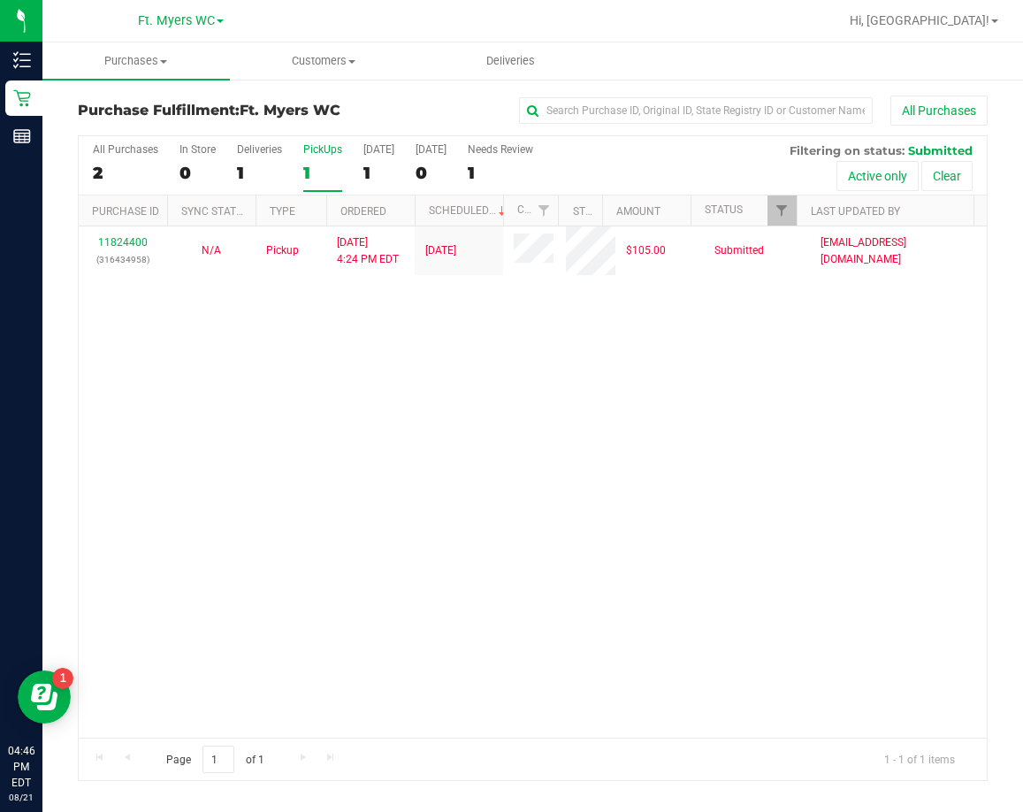
drag, startPoint x: 422, startPoint y: 460, endPoint x: 340, endPoint y: 432, distance: 86.7
click at [422, 460] on div "11824400 (316434958) N/A Pickup [DATE] 4:24 PM EDT 8/21/2025 $105.00 Submitted …" at bounding box center [533, 481] width 908 height 511
drag, startPoint x: 210, startPoint y: 280, endPoint x: 385, endPoint y: 115, distance: 240.2
click at [212, 282] on div "11824400 (316434958) N/A Pickup [DATE] 4:24 PM EDT 8/21/2025 $105.00 Submitted …" at bounding box center [533, 481] width 908 height 511
click at [663, 521] on div "11824400 (316434958) N/A Pickup [DATE] 4:24 PM EDT 8/21/2025 $105.00 Submitted …" at bounding box center [533, 481] width 908 height 511
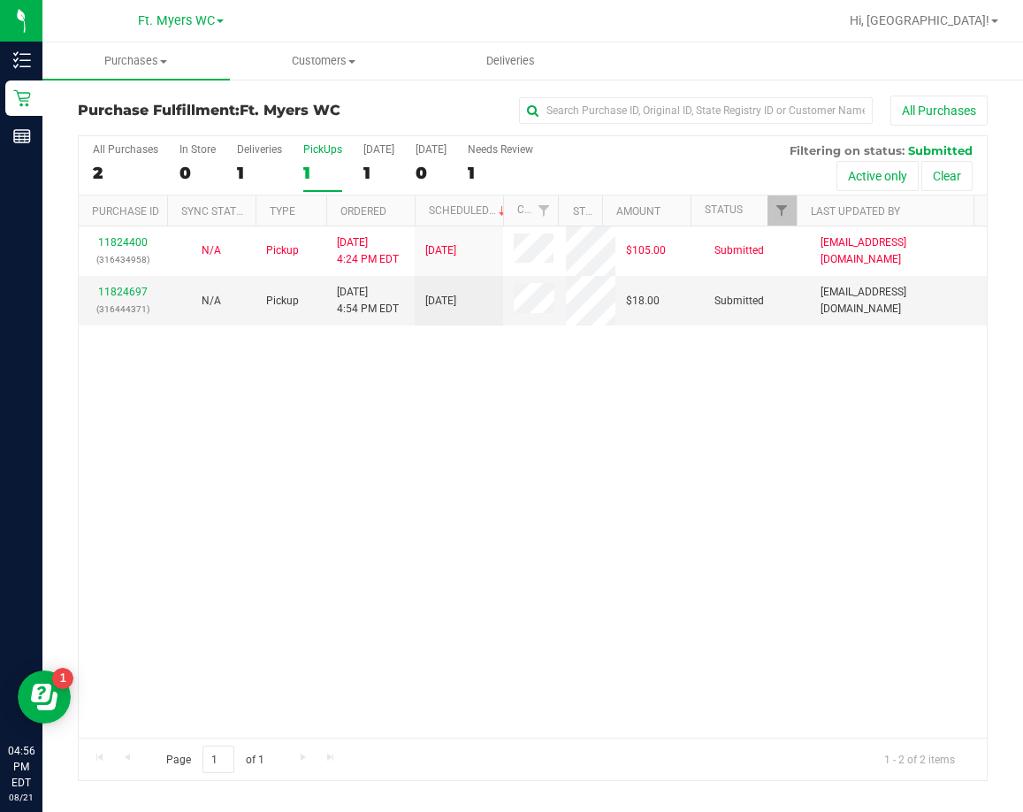
click at [404, 606] on div "11824400 (316434958) N/A Pickup [DATE] 4:24 PM EDT 8/21/2025 $105.00 Submitted …" at bounding box center [533, 481] width 908 height 511
drag, startPoint x: 208, startPoint y: 400, endPoint x: 197, endPoint y: 401, distance: 10.8
click at [208, 401] on div "11824400 (316434958) N/A Pickup [DATE] 4:24 PM EDT 8/21/2025 $105.00 Submitted …" at bounding box center [533, 481] width 908 height 511
click at [332, 144] on div "PickUps" at bounding box center [322, 149] width 39 height 12
click at [0, 0] on input "PickUps 1" at bounding box center [0, 0] width 0 height 0
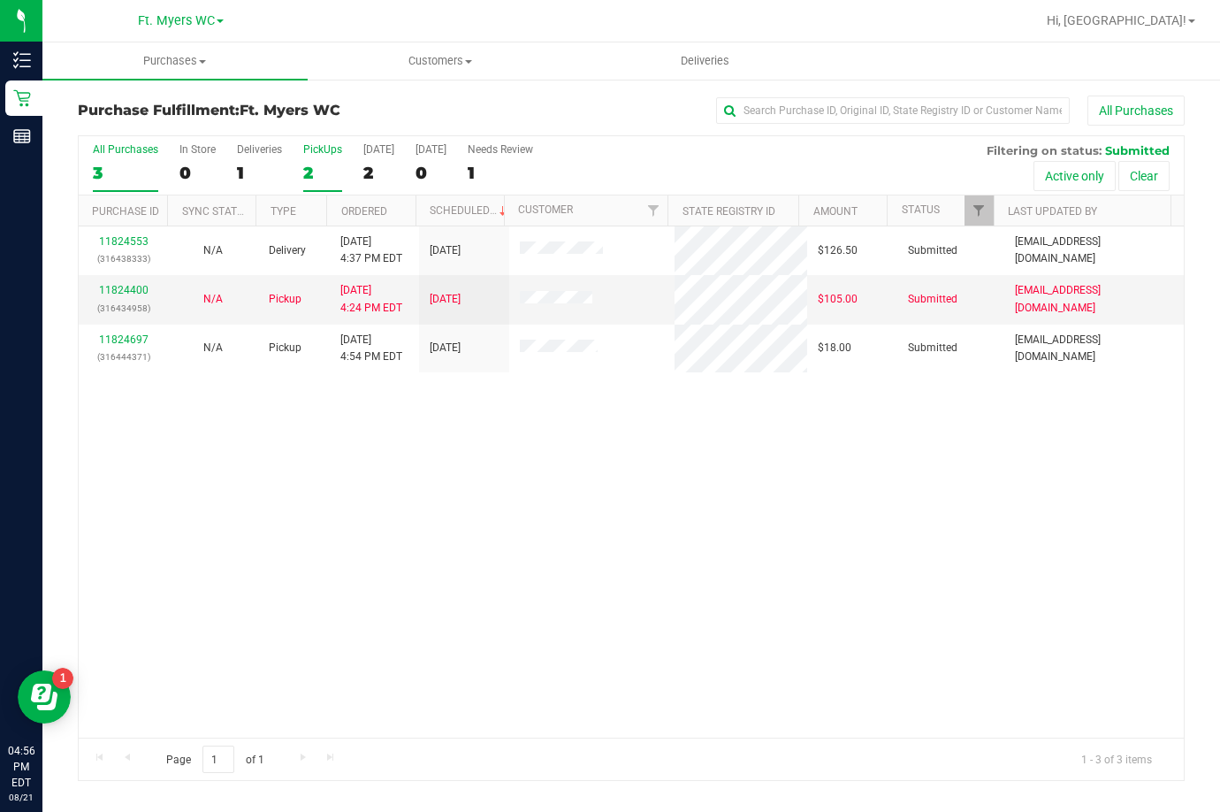
click at [339, 145] on div "PickUps" at bounding box center [322, 149] width 39 height 12
click at [0, 0] on input "PickUps 2" at bounding box center [0, 0] width 0 height 0
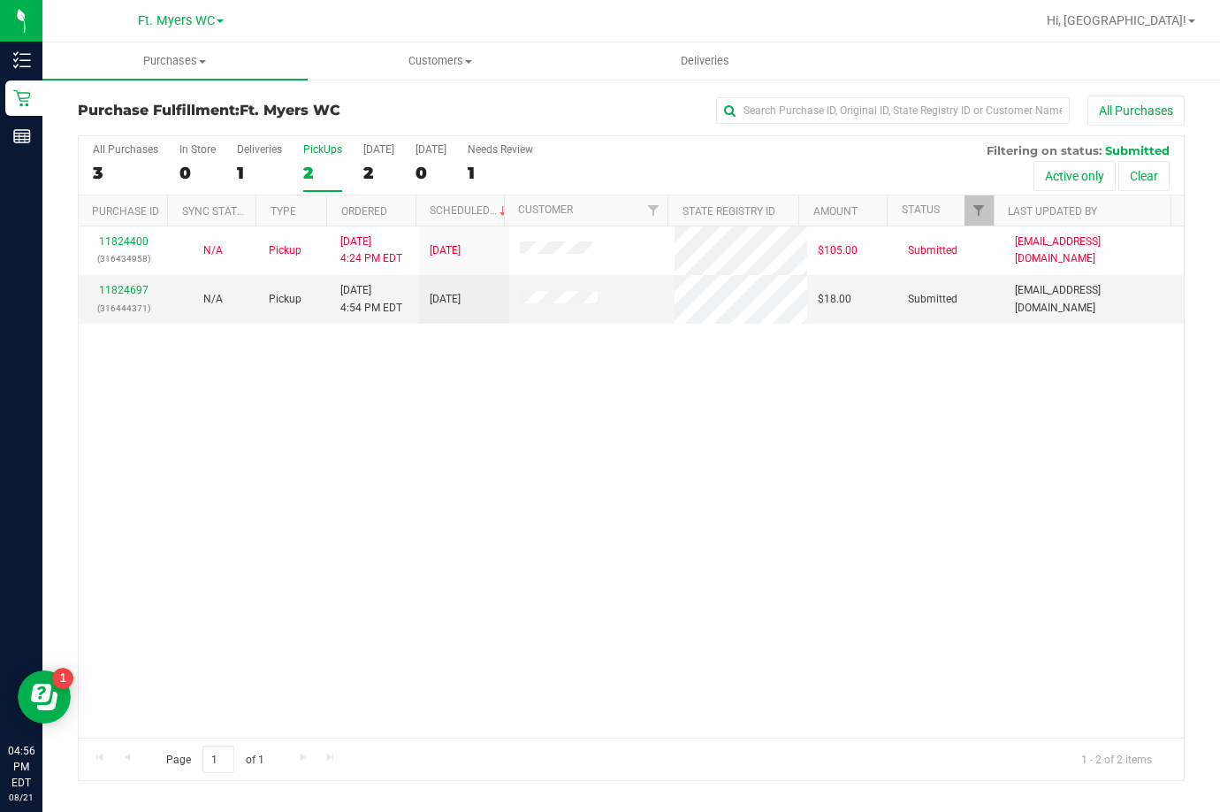
click at [553, 635] on div "11824400 (316434958) N/A Pickup [DATE] 4:24 PM EDT 8/21/2025 $105.00 Submitted …" at bounding box center [631, 481] width 1105 height 511
click at [131, 282] on div "11824697 (316444371)" at bounding box center [123, 299] width 68 height 34
click at [129, 286] on link "11824697" at bounding box center [124, 290] width 50 height 12
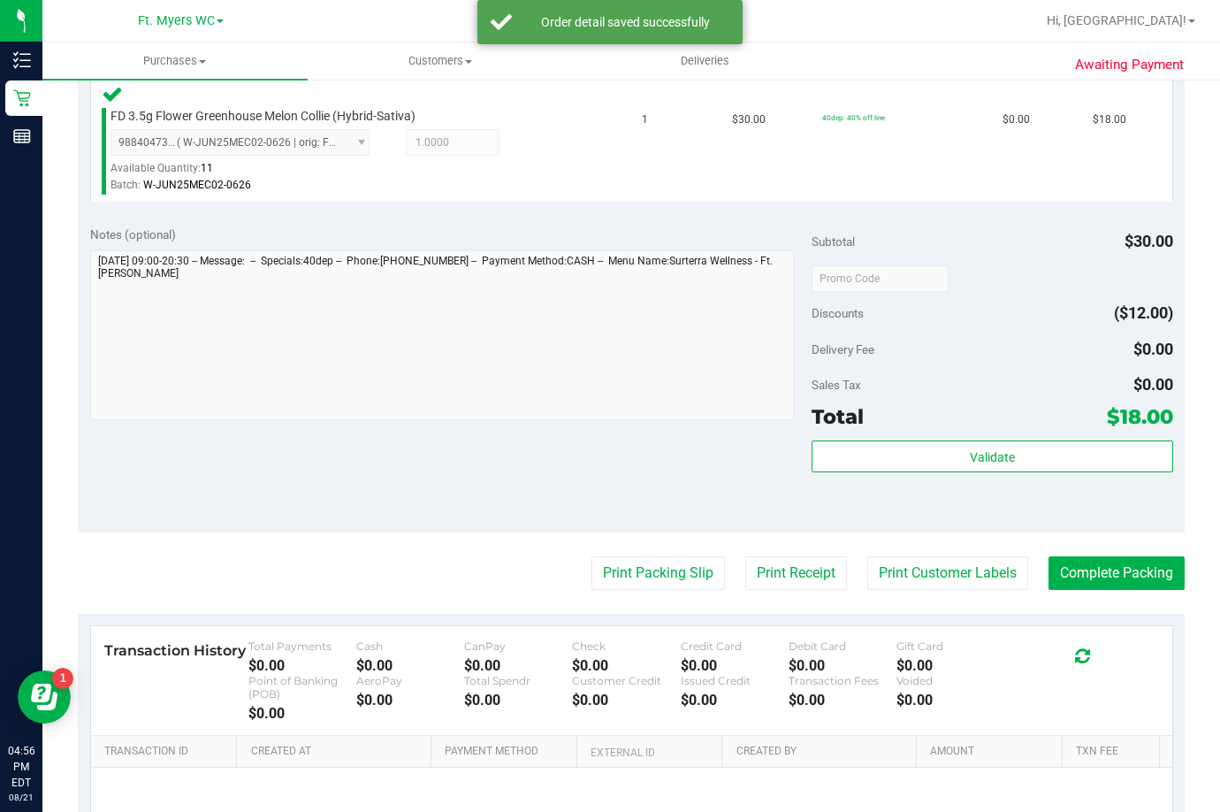
scroll to position [531, 0]
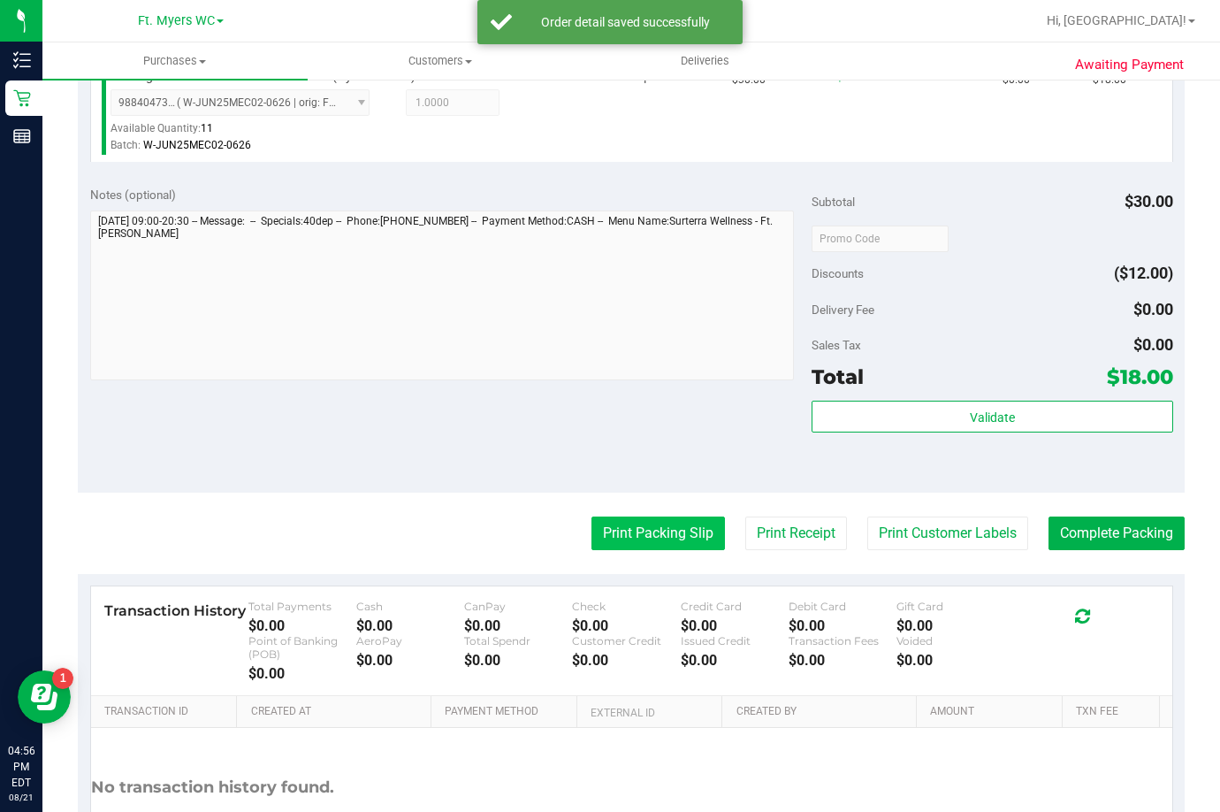
click at [647, 547] on button "Print Packing Slip" at bounding box center [659, 533] width 134 height 34
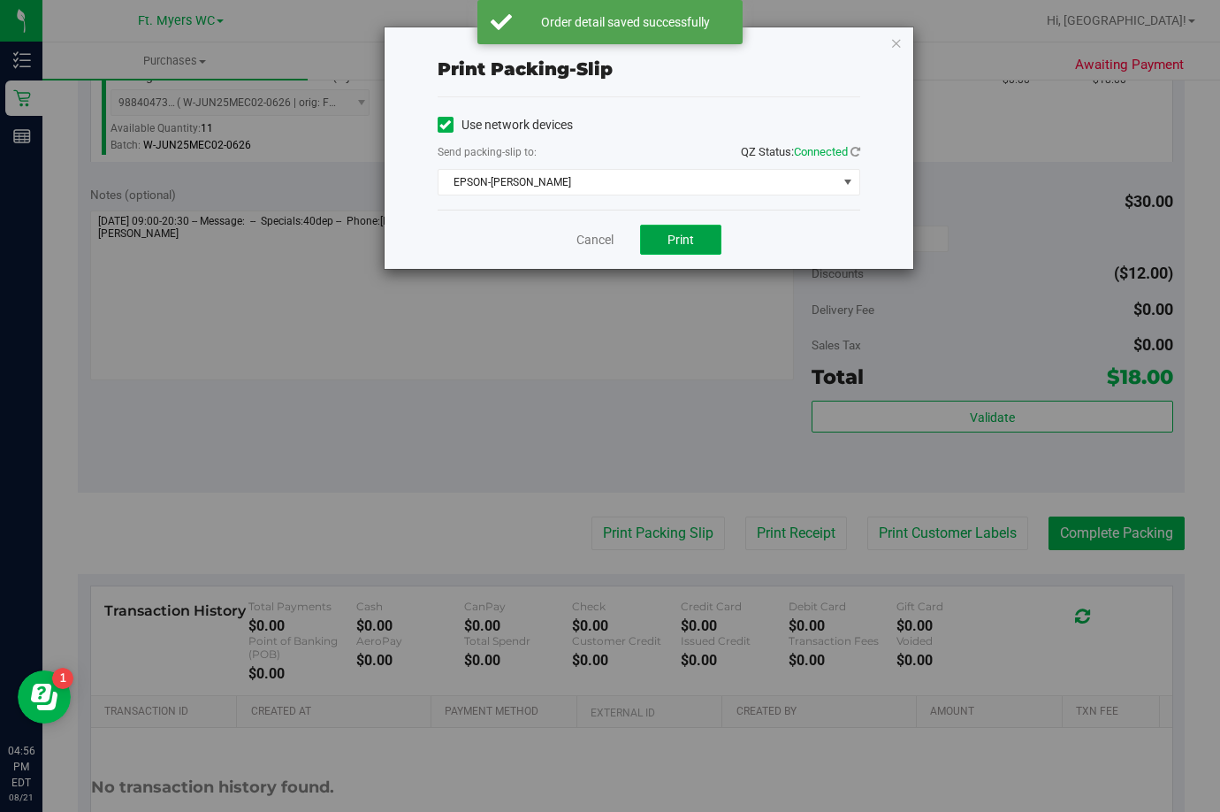
click at [686, 233] on span "Print" at bounding box center [681, 240] width 27 height 14
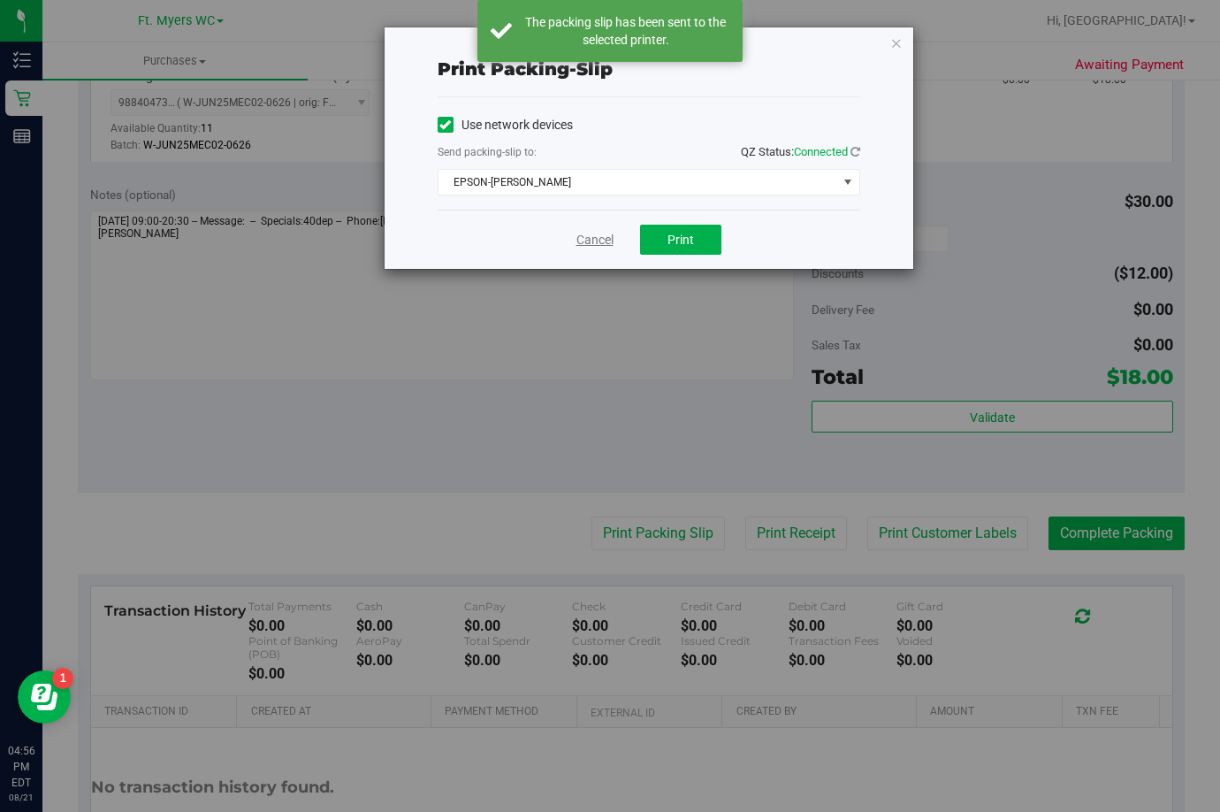
click at [592, 242] on link "Cancel" at bounding box center [594, 240] width 37 height 19
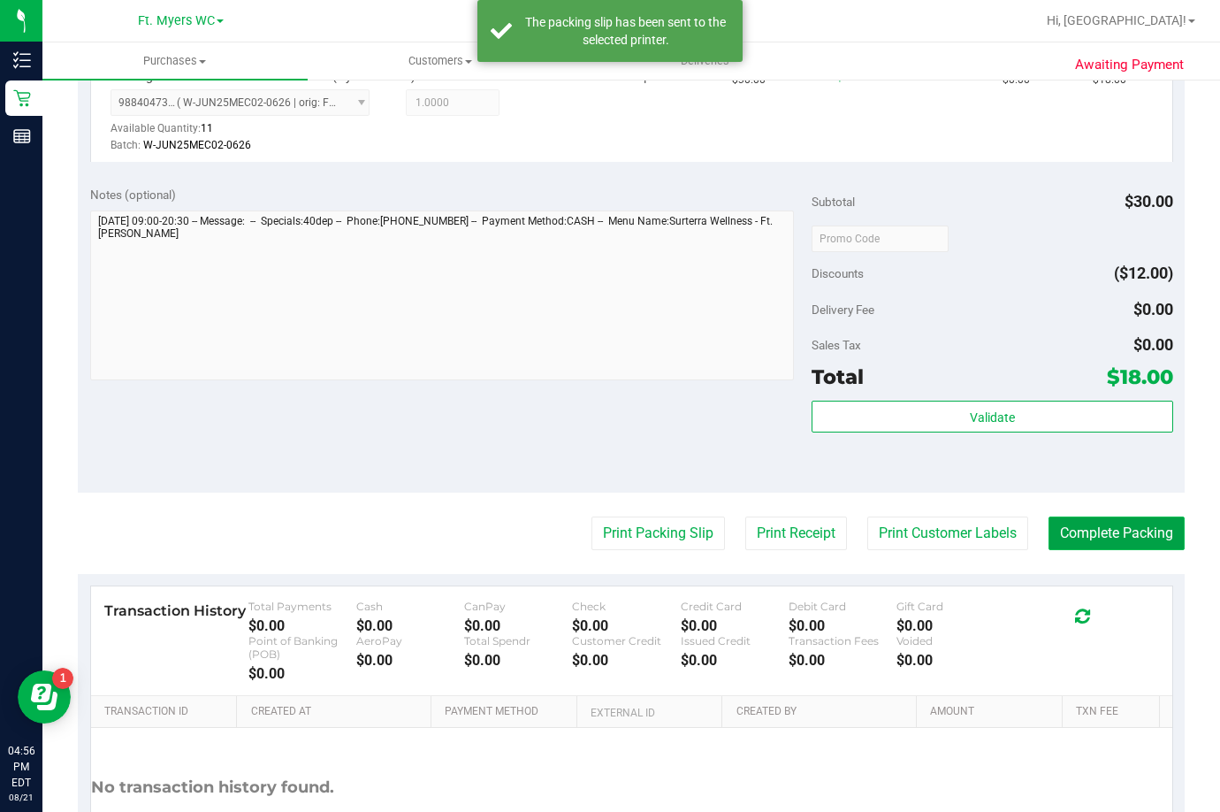
click at [1128, 526] on button "Complete Packing" at bounding box center [1117, 533] width 136 height 34
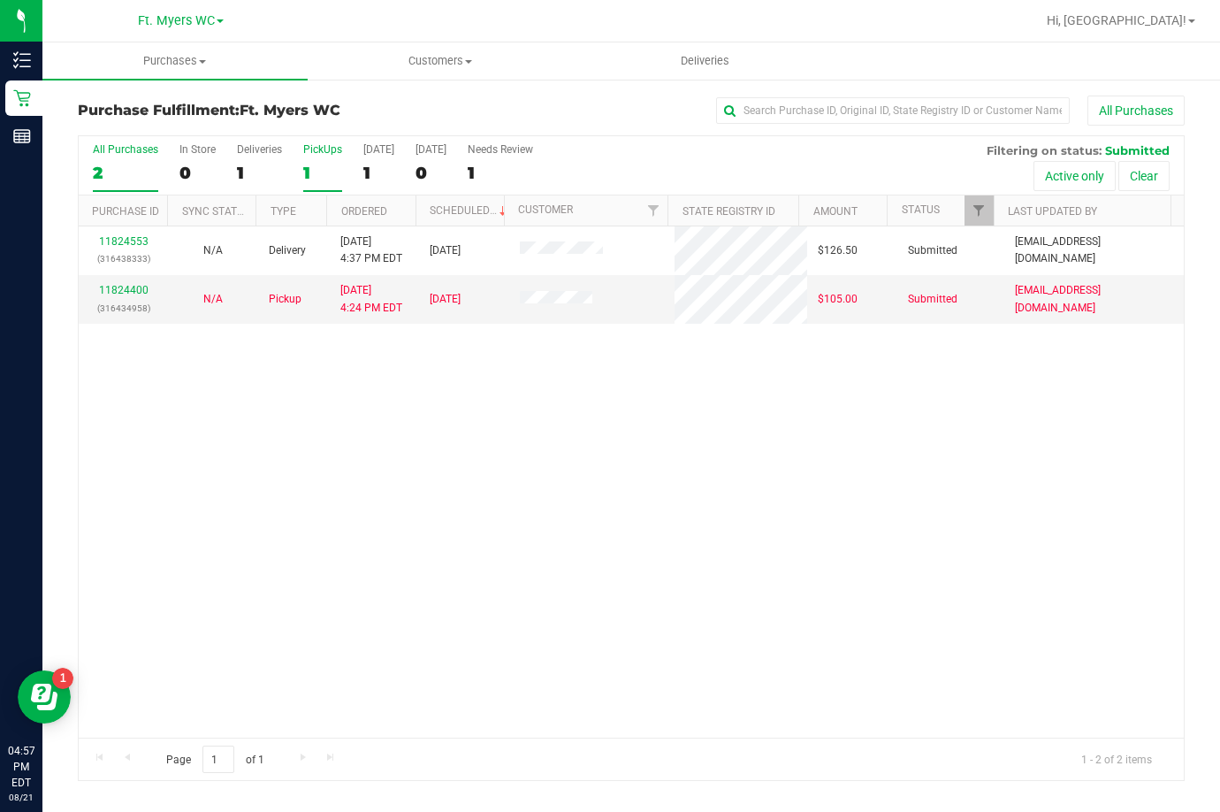
click at [303, 153] on div "PickUps" at bounding box center [322, 149] width 39 height 12
click at [0, 0] on input "PickUps 1" at bounding box center [0, 0] width 0 height 0
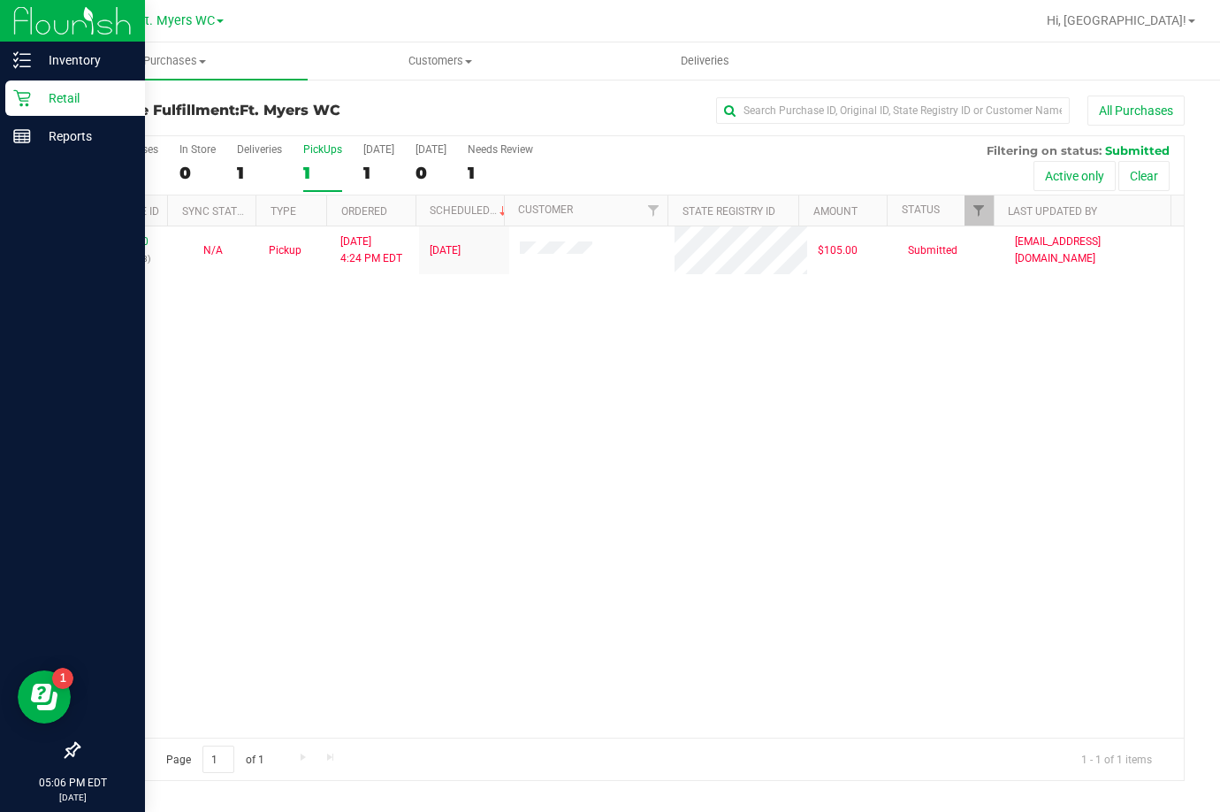
click at [3, 168] on div at bounding box center [72, 444] width 145 height 576
